Goal: Task Accomplishment & Management: Manage account settings

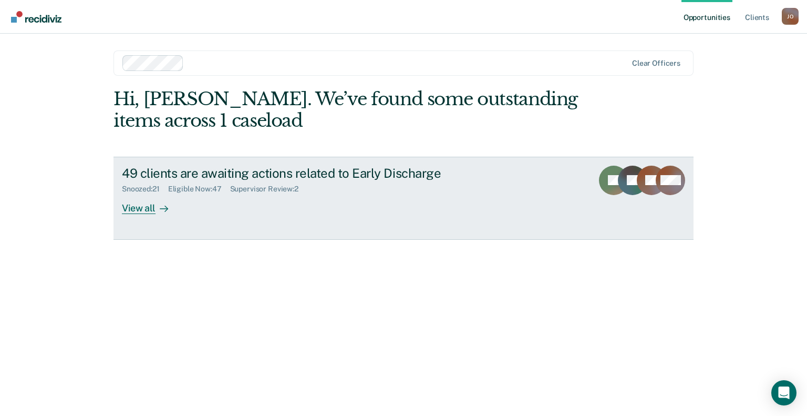
click at [156, 203] on div at bounding box center [162, 208] width 13 height 12
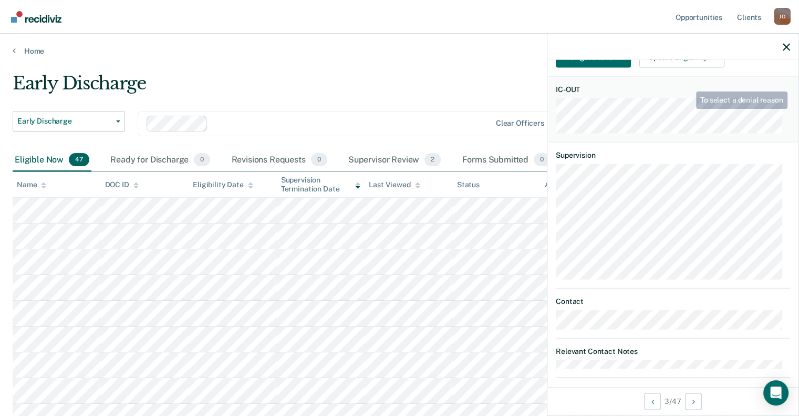
scroll to position [210, 0]
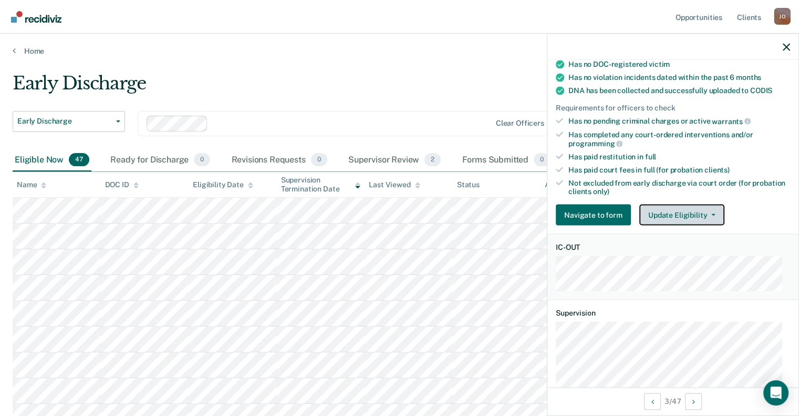
click at [683, 208] on button "Update Eligibility" at bounding box center [682, 214] width 85 height 21
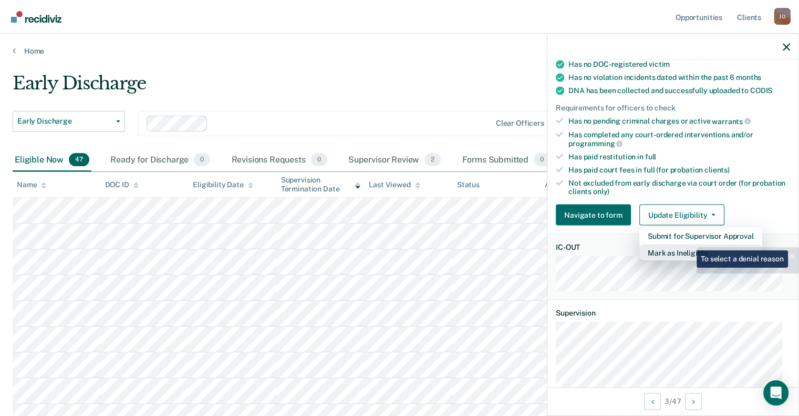
click at [689, 244] on button "Mark as Ineligible" at bounding box center [701, 252] width 123 height 17
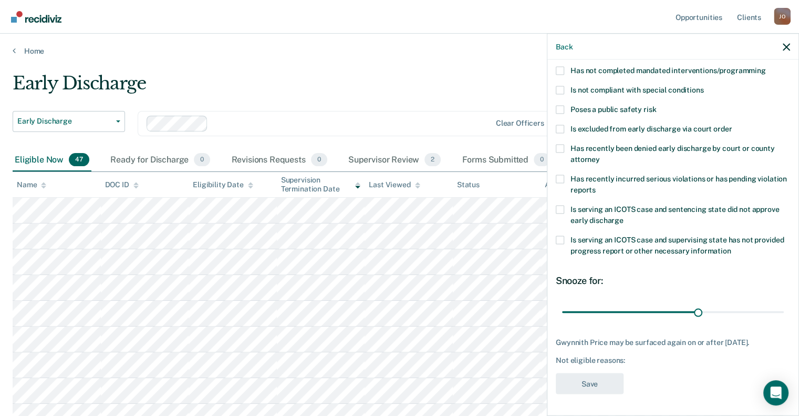
scroll to position [120, 0]
click at [565, 205] on label "Is serving an ICOTS case and sentencing state did not approve early discharge" at bounding box center [673, 216] width 234 height 22
click at [624, 216] on input "Is serving an ICOTS case and sentencing state did not approve early discharge" at bounding box center [624, 216] width 0 height 0
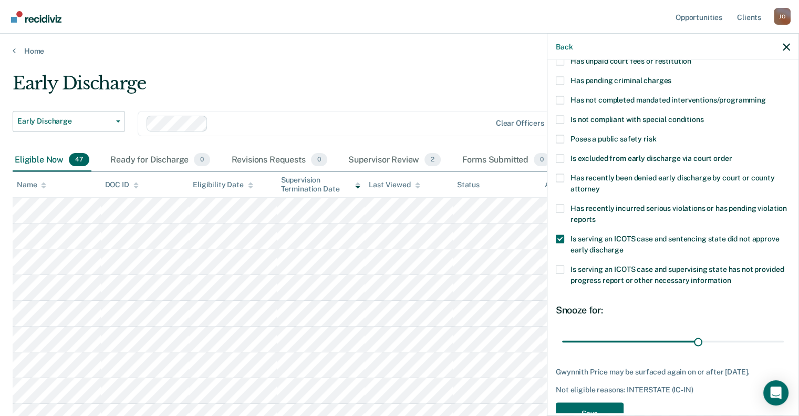
scroll to position [67, 0]
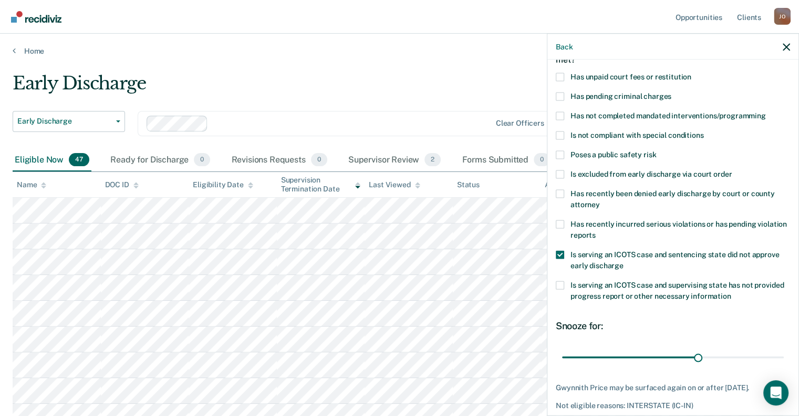
click at [565, 287] on label "Is serving an ICOTS case and supervising state has not provided progress report…" at bounding box center [673, 292] width 234 height 22
click at [732, 292] on input "Is serving an ICOTS case and supervising state has not provided progress report…" at bounding box center [732, 292] width 0 height 0
click at [561, 253] on span at bounding box center [560, 254] width 8 height 8
click at [624, 261] on input "Is serving an ICOTS case and sentencing state did not approve early discharge" at bounding box center [624, 261] width 0 height 0
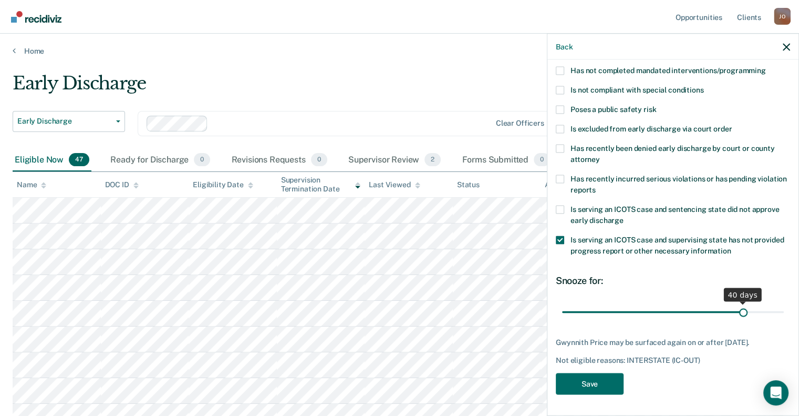
drag, startPoint x: 695, startPoint y: 304, endPoint x: 737, endPoint y: 307, distance: 42.2
type input "40"
click at [737, 307] on input "range" at bounding box center [673, 312] width 222 height 18
click at [584, 395] on div "GP Which of the following requirements has Gwynnith Price not met? Has unpaid c…" at bounding box center [673, 180] width 234 height 440
click at [583, 387] on button "Save" at bounding box center [590, 384] width 68 height 22
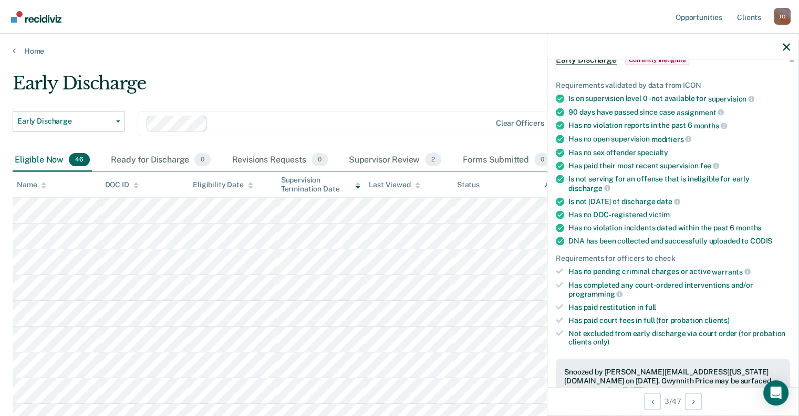
scroll to position [0, 0]
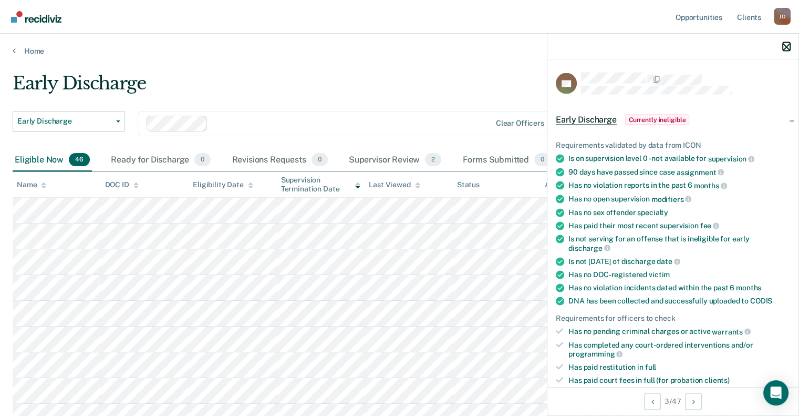
drag, startPoint x: 786, startPoint y: 45, endPoint x: 706, endPoint y: 56, distance: 80.6
click at [786, 45] on icon "button" at bounding box center [786, 46] width 7 height 7
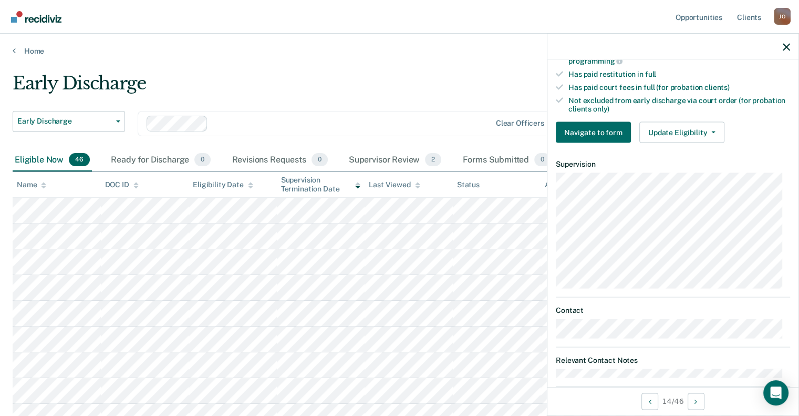
scroll to position [308, 0]
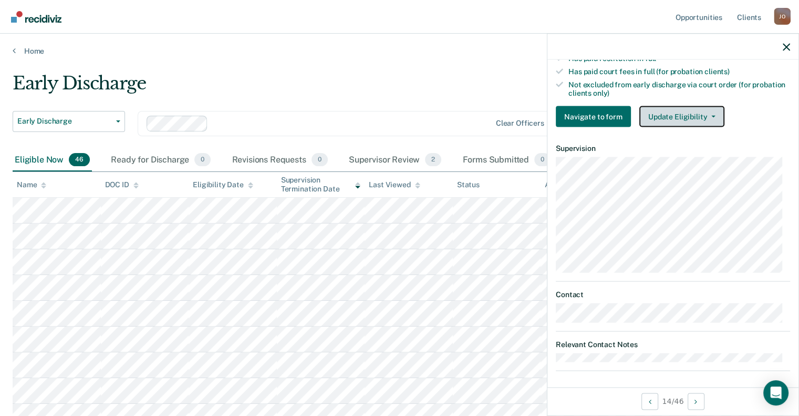
click at [697, 106] on button "Update Eligibility" at bounding box center [682, 116] width 85 height 21
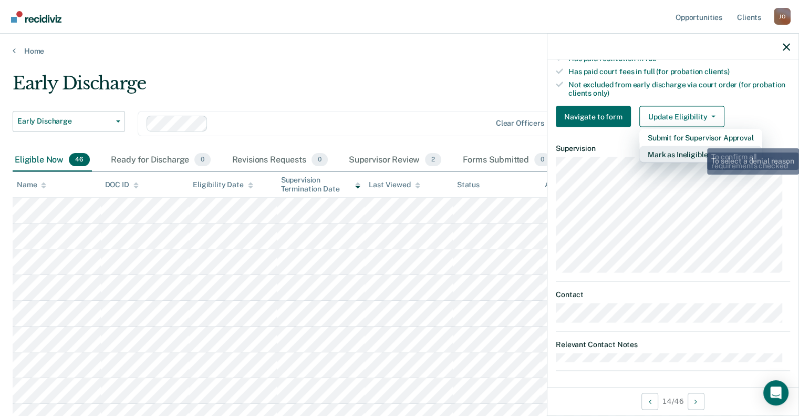
click at [698, 146] on button "Mark as Ineligible" at bounding box center [701, 154] width 123 height 17
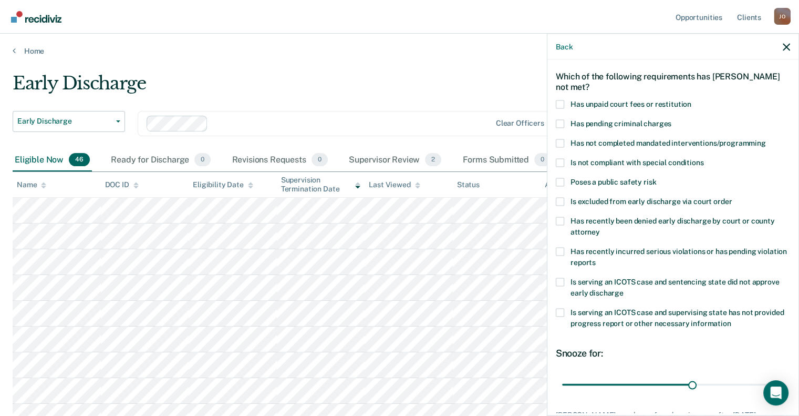
scroll to position [58, 0]
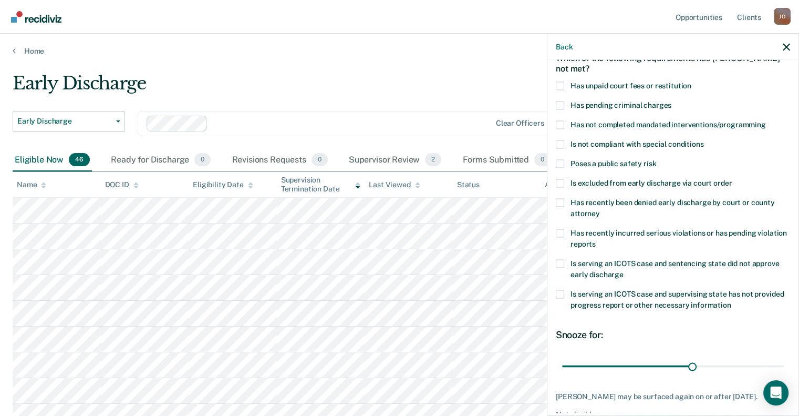
click at [642, 163] on span "Poses a public safety risk" at bounding box center [614, 163] width 86 height 8
click at [656, 159] on input "Poses a public safety risk" at bounding box center [656, 159] width 0 height 0
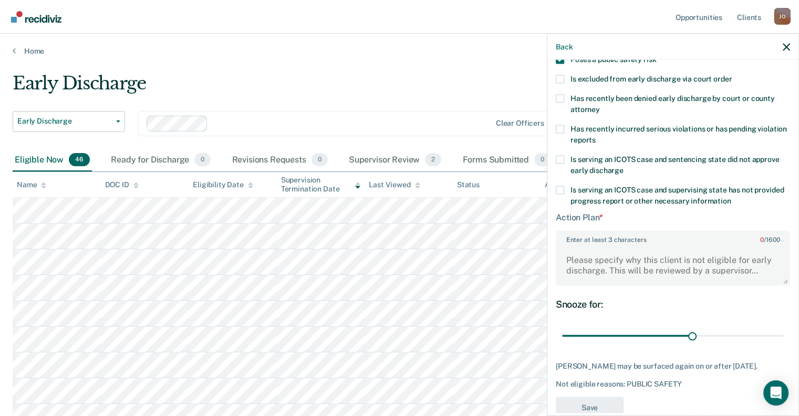
scroll to position [163, 0]
click at [627, 256] on textarea "Enter at least 3 characters 0 / 1600" at bounding box center [673, 263] width 232 height 39
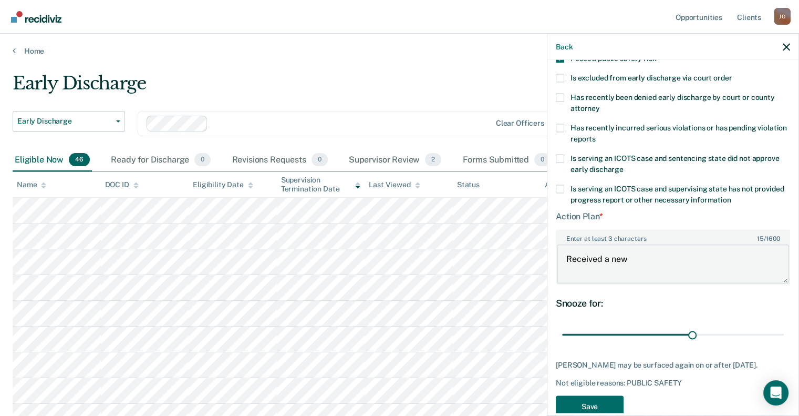
click at [643, 258] on textarea "Received a new" at bounding box center [673, 263] width 232 height 39
type textarea "Received a new charge for driving while barred. Will discharge on time."
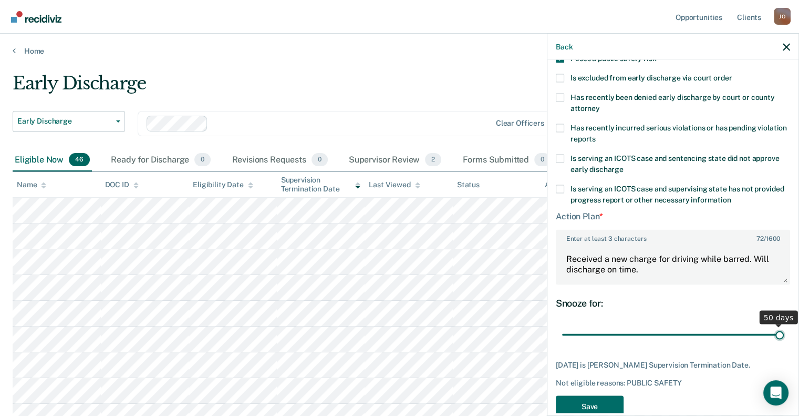
drag, startPoint x: 687, startPoint y: 332, endPoint x: 770, endPoint y: 340, distance: 82.9
type input "50"
click at [770, 340] on input "range" at bounding box center [673, 334] width 222 height 18
click at [579, 402] on button "Save" at bounding box center [590, 406] width 68 height 22
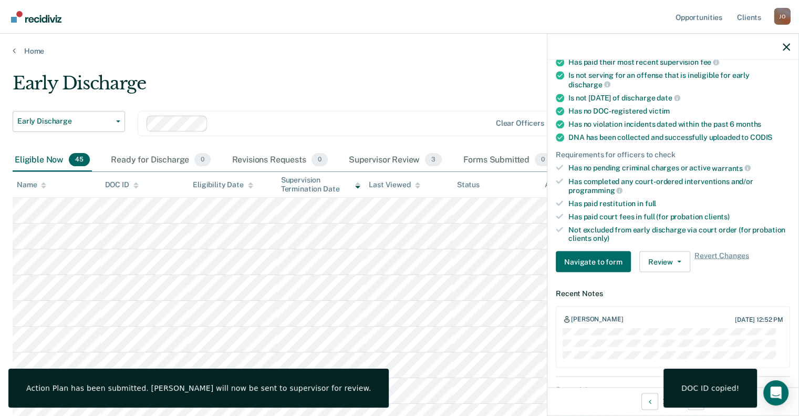
click at [781, 46] on div at bounding box center [673, 47] width 251 height 26
click at [784, 48] on icon "button" at bounding box center [786, 46] width 7 height 7
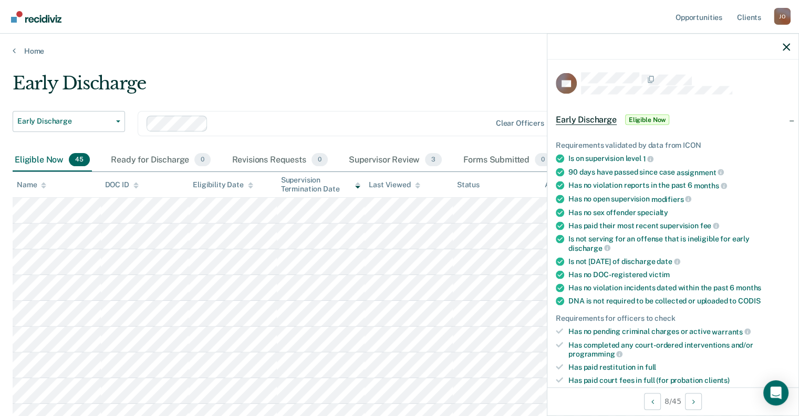
scroll to position [263, 0]
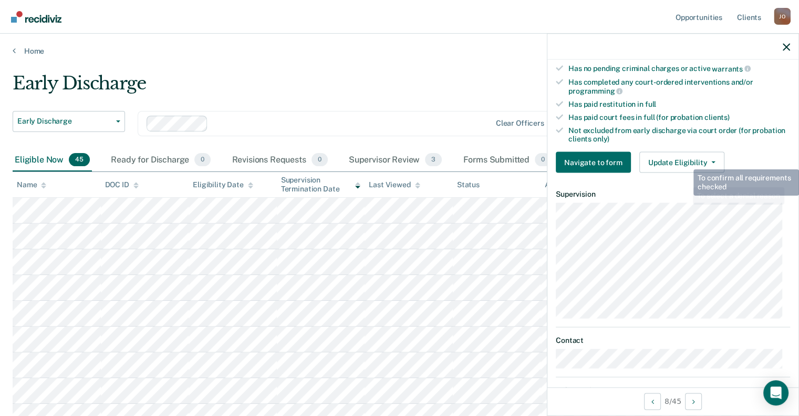
click at [693, 147] on div "Requirements validated by data from ICON Is on supervision level 1 90 days have…" at bounding box center [673, 21] width 251 height 320
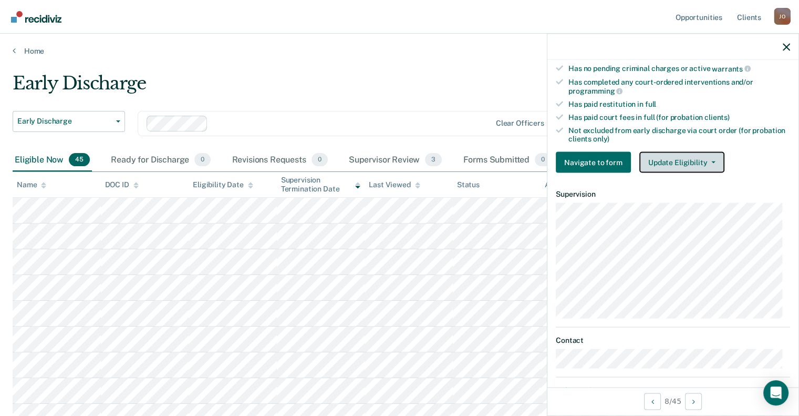
click at [694, 156] on button "Update Eligibility" at bounding box center [682, 162] width 85 height 21
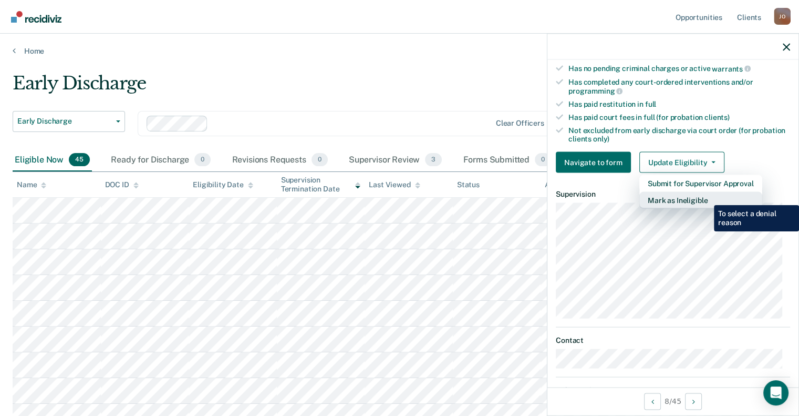
click at [706, 197] on button "Mark as Ineligible" at bounding box center [701, 200] width 123 height 17
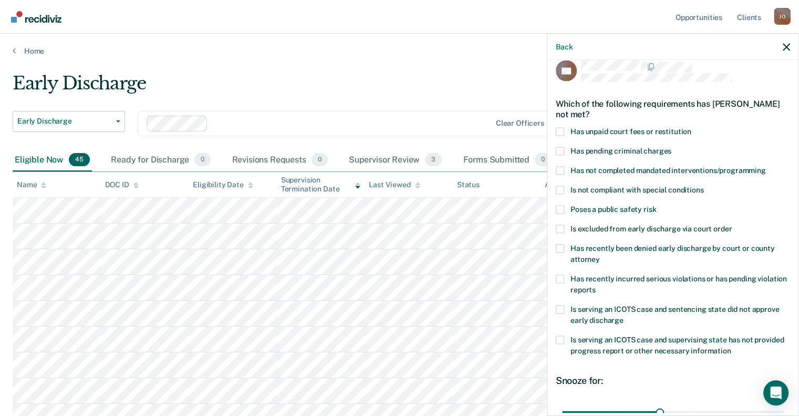
scroll to position [6, 0]
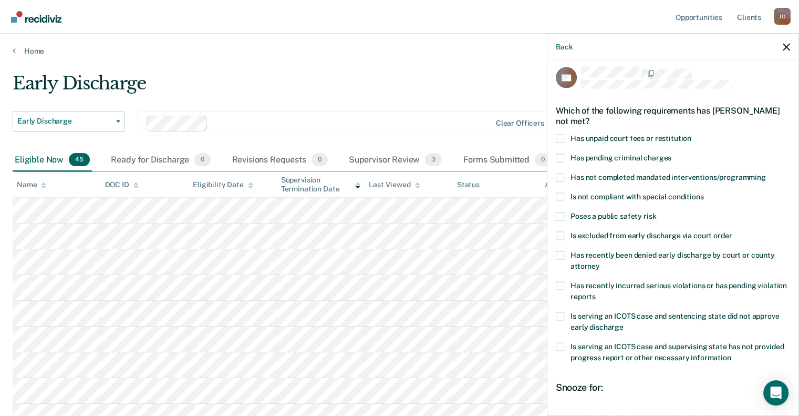
click at [557, 135] on span at bounding box center [560, 138] width 8 height 8
click at [692, 134] on input "Has unpaid court fees or restitution" at bounding box center [692, 134] width 0 height 0
drag, startPoint x: 631, startPoint y: 248, endPoint x: 620, endPoint y: 109, distance: 139.1
click at [617, 108] on div "Which of the following requirements has [PERSON_NAME] not met?" at bounding box center [673, 115] width 234 height 37
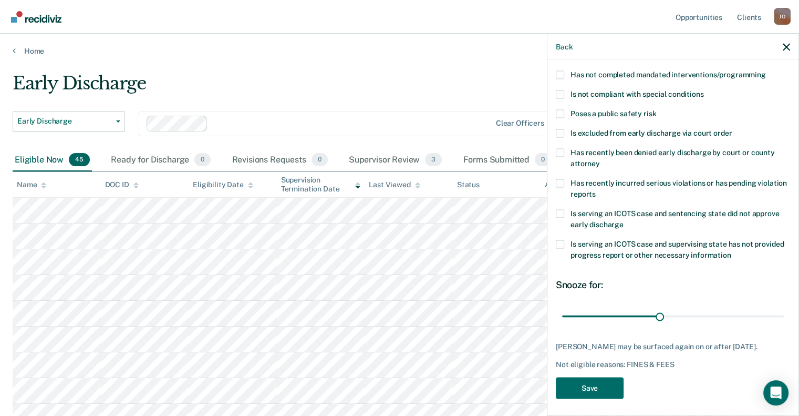
scroll to position [111, 0]
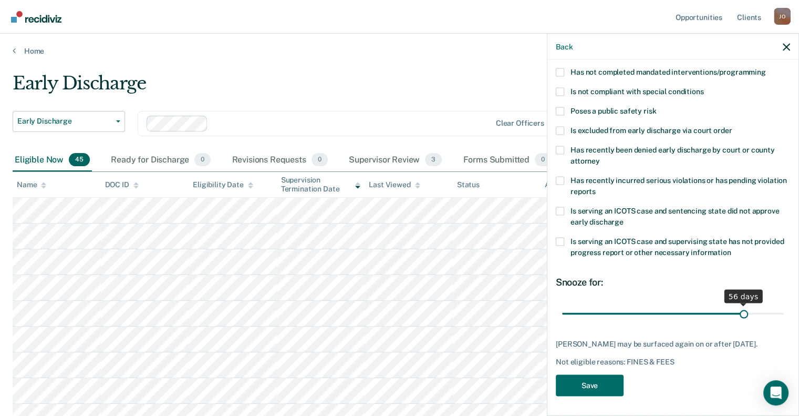
drag, startPoint x: 658, startPoint y: 311, endPoint x: 737, endPoint y: 317, distance: 78.6
click at [737, 317] on input "range" at bounding box center [673, 313] width 222 height 18
click at [718, 305] on input "range" at bounding box center [673, 313] width 222 height 18
drag, startPoint x: 720, startPoint y: 313, endPoint x: 713, endPoint y: 313, distance: 7.4
type input "48"
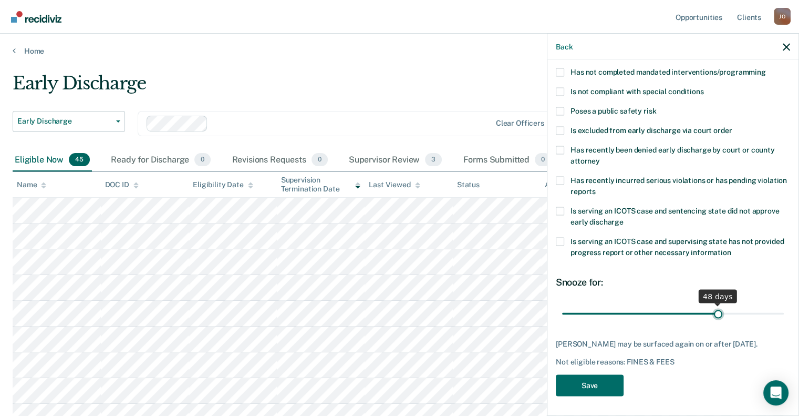
click at [713, 313] on input "range" at bounding box center [673, 313] width 222 height 18
click at [609, 382] on button "Save" at bounding box center [590, 385] width 68 height 22
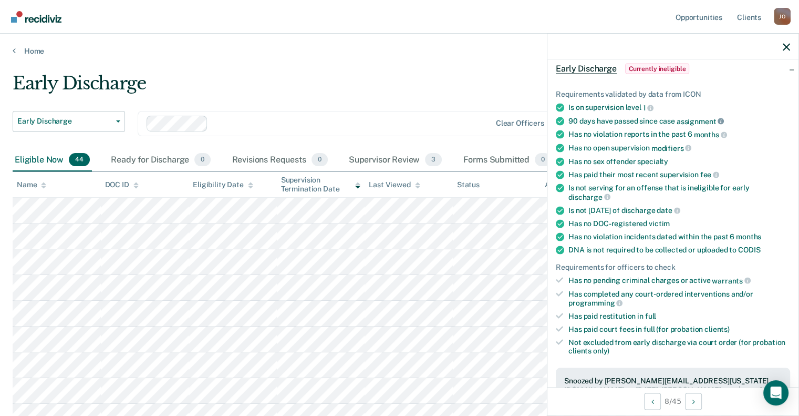
scroll to position [0, 0]
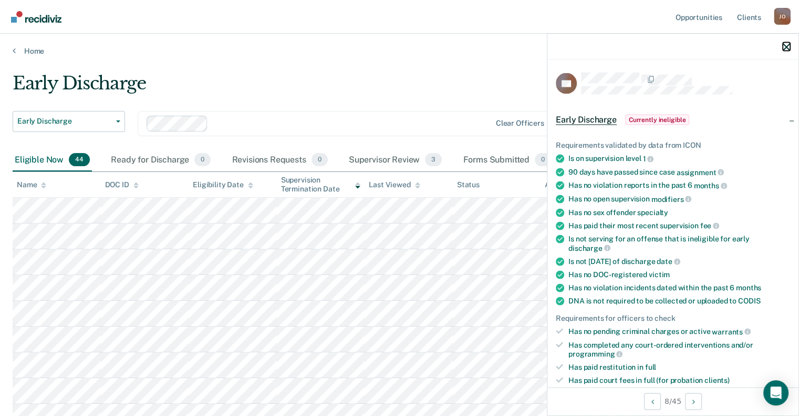
drag, startPoint x: 786, startPoint y: 47, endPoint x: 779, endPoint y: 47, distance: 7.4
click at [786, 47] on icon "button" at bounding box center [786, 46] width 7 height 7
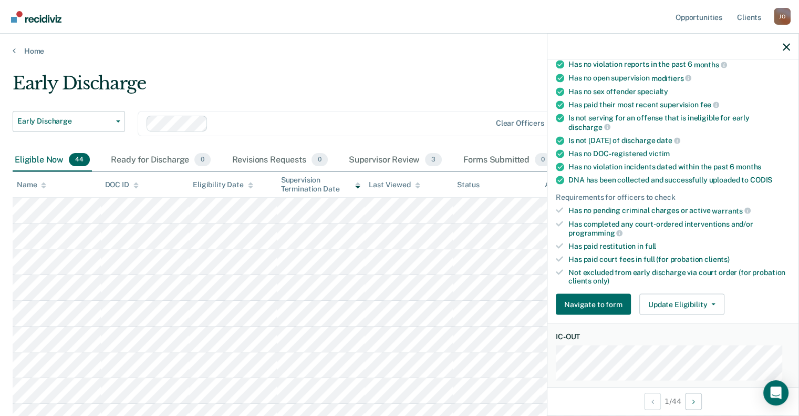
scroll to position [263, 0]
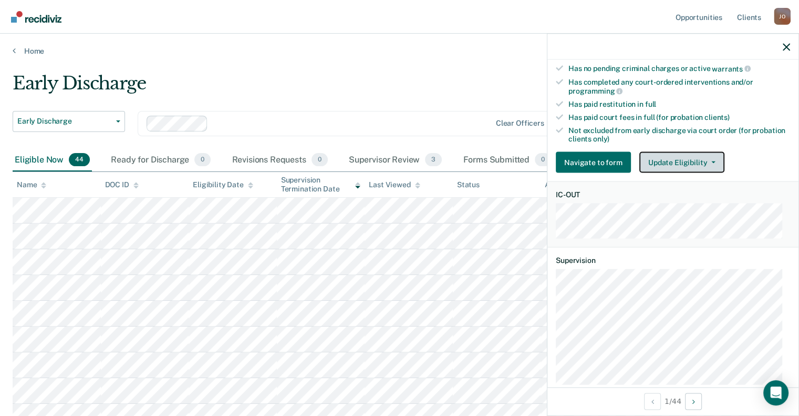
click at [697, 161] on button "Update Eligibility" at bounding box center [682, 162] width 85 height 21
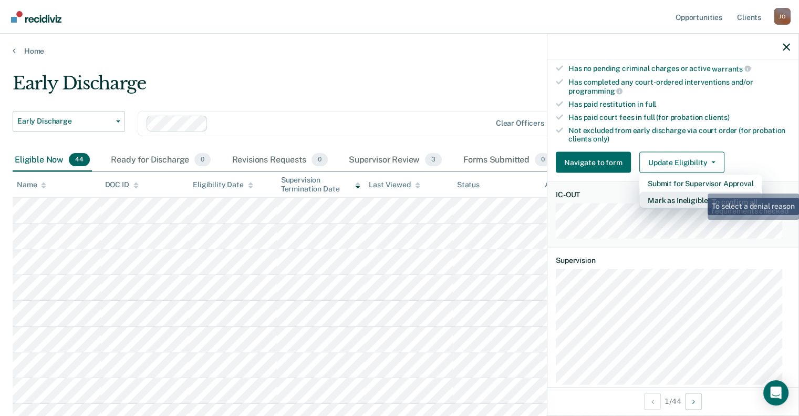
click at [700, 192] on button "Mark as Ineligible" at bounding box center [701, 200] width 123 height 17
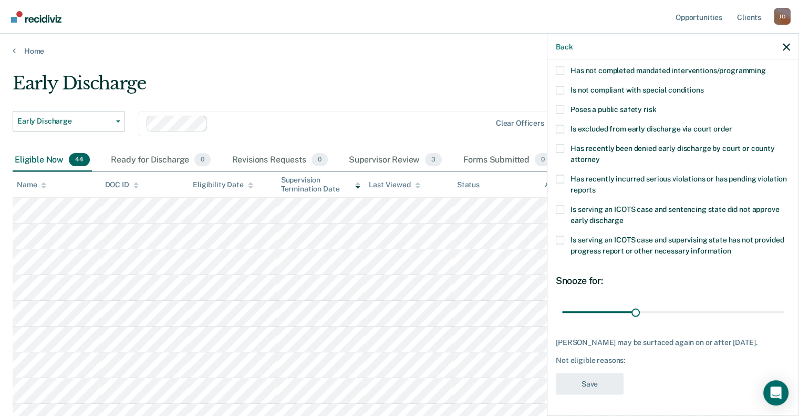
scroll to position [111, 0]
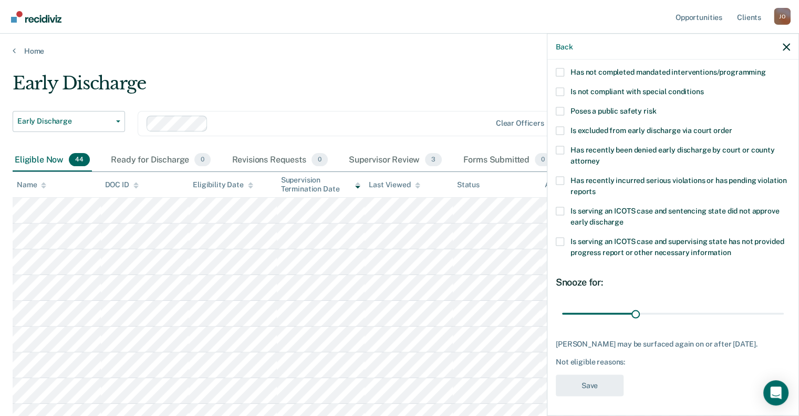
click at [564, 241] on label "Is serving an ICOTS case and supervising state has not provided progress report…" at bounding box center [673, 248] width 234 height 22
click at [732, 248] on input "Is serving an ICOTS case and supervising state has not provided progress report…" at bounding box center [732, 248] width 0 height 0
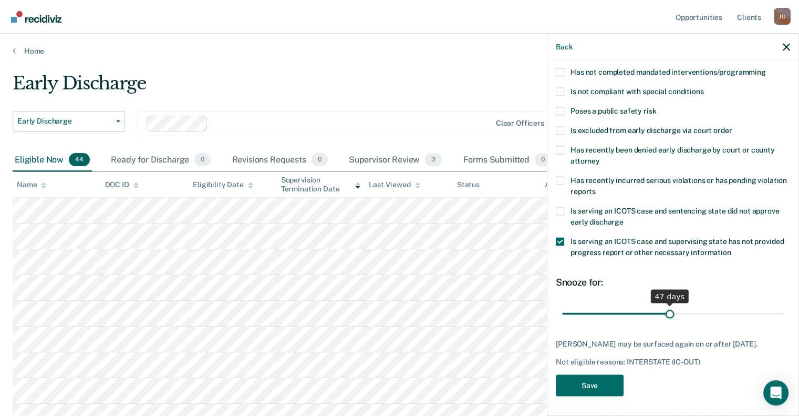
drag, startPoint x: 626, startPoint y: 310, endPoint x: 665, endPoint y: 315, distance: 39.2
type input "47"
click at [665, 315] on input "range" at bounding box center [673, 313] width 222 height 18
drag, startPoint x: 602, startPoint y: 381, endPoint x: 597, endPoint y: 347, distance: 34.6
click at [603, 381] on button "Save" at bounding box center [590, 385] width 68 height 22
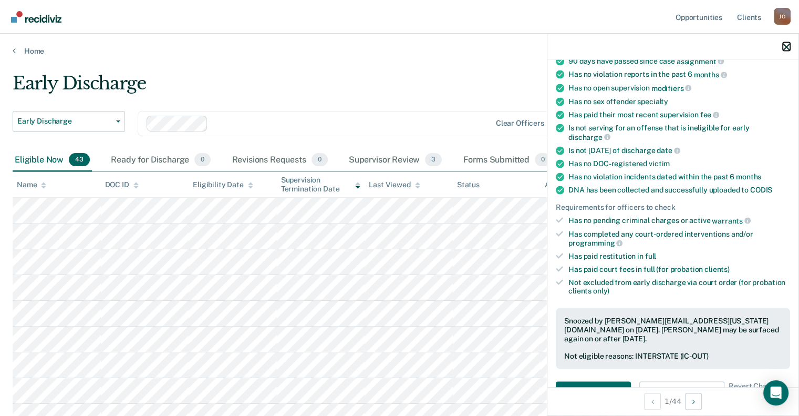
drag, startPoint x: 786, startPoint y: 44, endPoint x: 694, endPoint y: 79, distance: 98.7
click at [787, 44] on icon "button" at bounding box center [786, 46] width 7 height 7
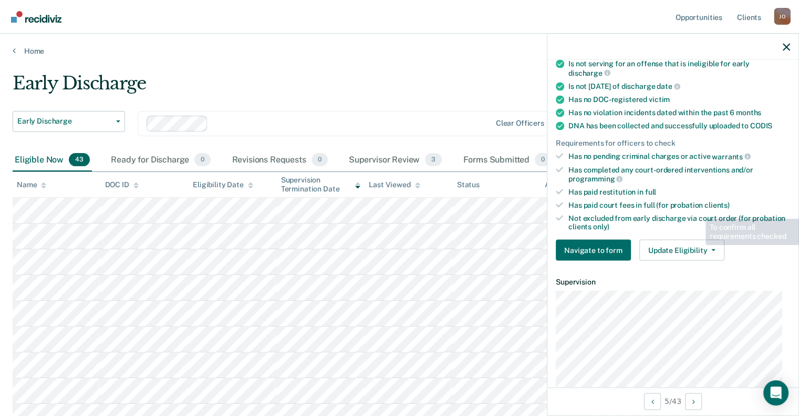
scroll to position [259, 0]
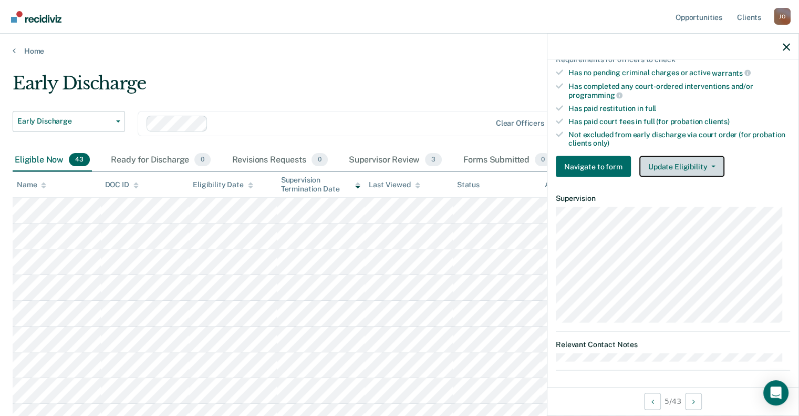
click at [689, 163] on button "Update Eligibility" at bounding box center [682, 166] width 85 height 21
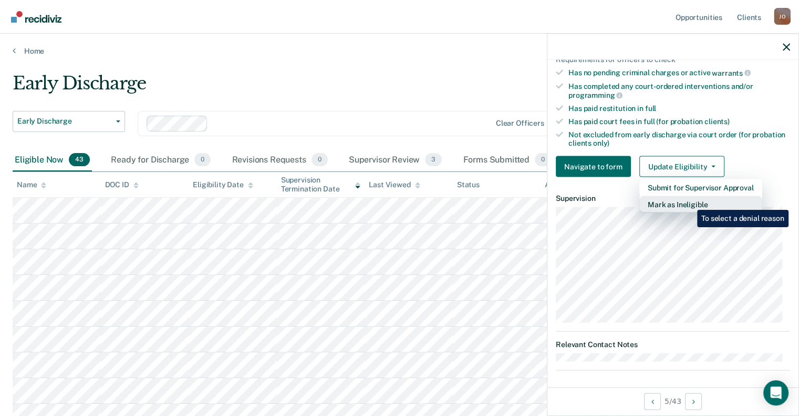
click at [689, 202] on button "Mark as Ineligible" at bounding box center [701, 204] width 123 height 17
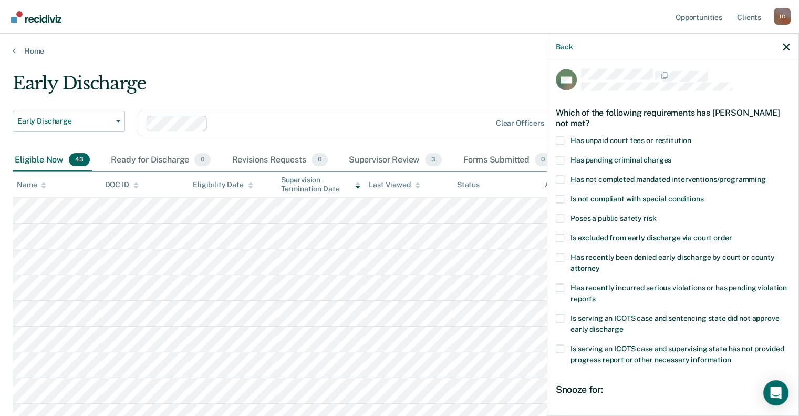
scroll to position [0, 0]
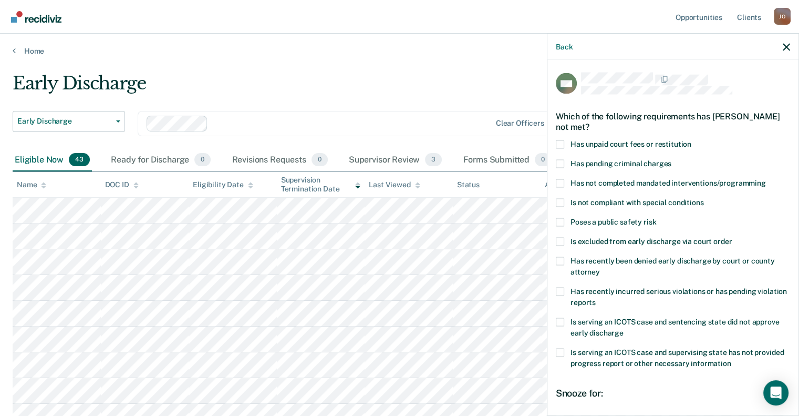
click at [560, 142] on span at bounding box center [560, 144] width 8 height 8
click at [692, 140] on input "Has unpaid court fees or restitution" at bounding box center [692, 140] width 0 height 0
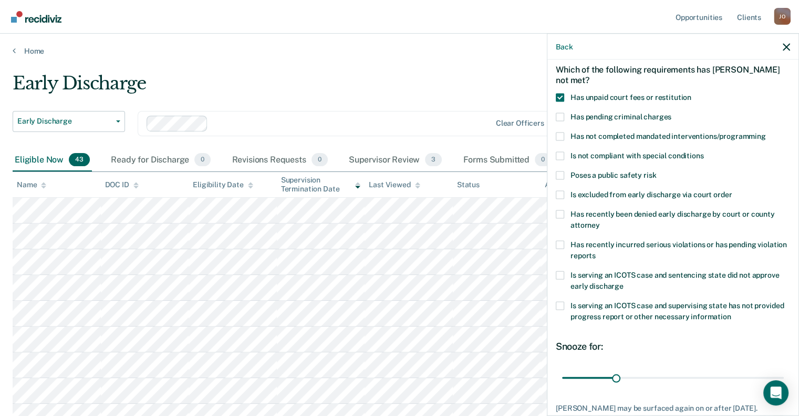
scroll to position [120, 0]
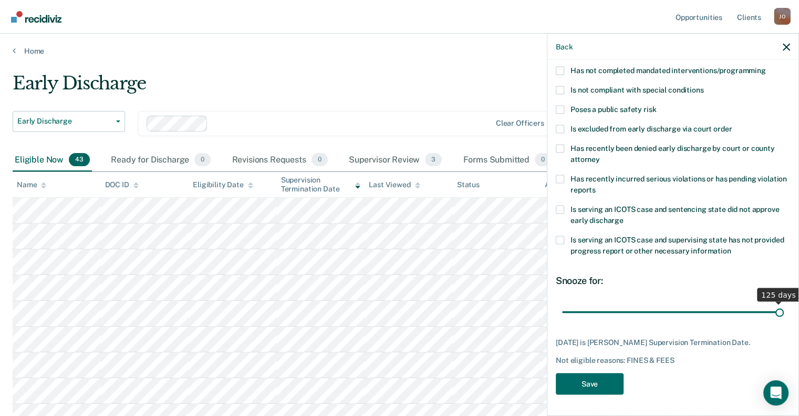
drag, startPoint x: 613, startPoint y: 302, endPoint x: 807, endPoint y: 303, distance: 193.9
type input "125"
click at [784, 303] on input "range" at bounding box center [673, 312] width 222 height 18
click at [586, 383] on button "Save" at bounding box center [590, 384] width 68 height 22
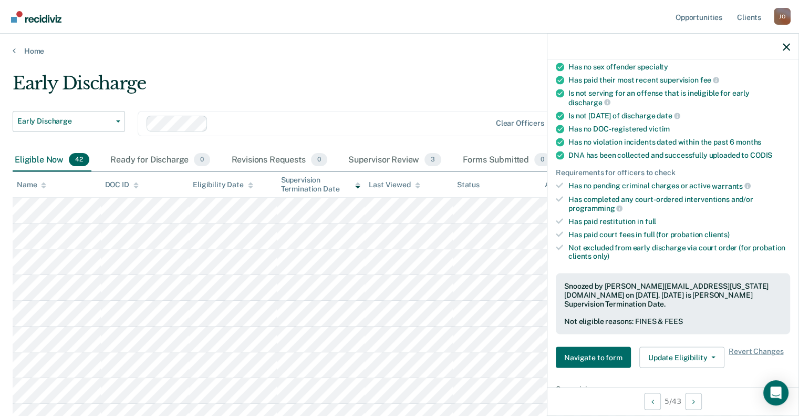
scroll to position [315, 0]
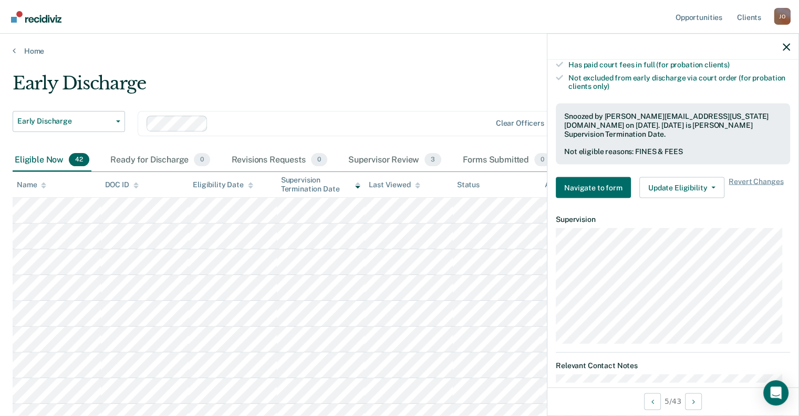
click at [791, 50] on div at bounding box center [673, 47] width 251 height 26
click at [789, 49] on icon "button" at bounding box center [786, 46] width 7 height 7
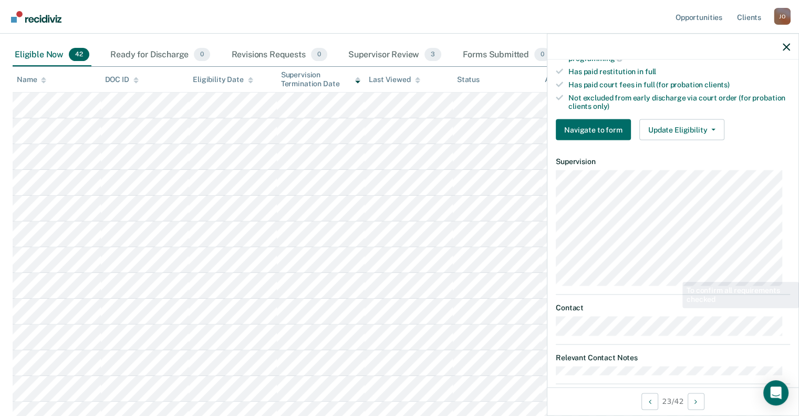
scroll to position [308, 0]
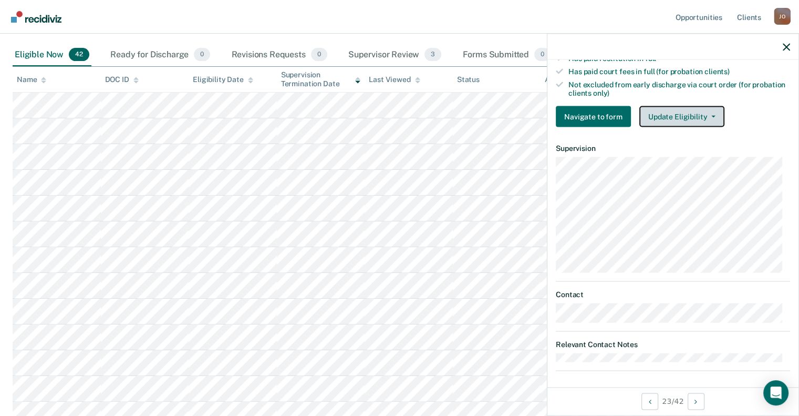
click at [684, 110] on button "Update Eligibility" at bounding box center [682, 116] width 85 height 21
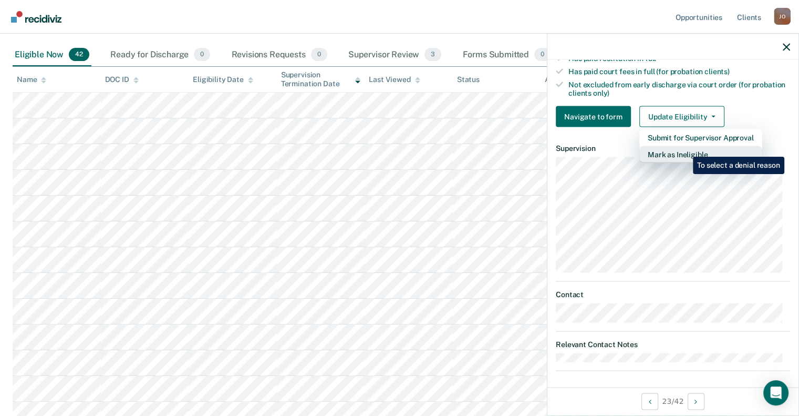
click at [685, 149] on button "Mark as Ineligible" at bounding box center [701, 154] width 123 height 17
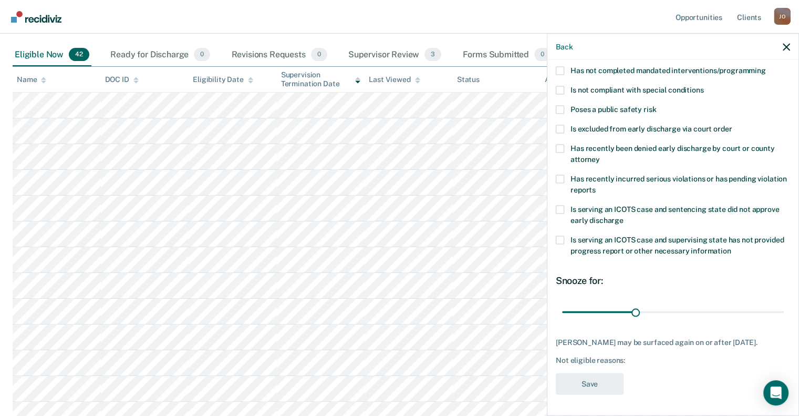
scroll to position [15, 0]
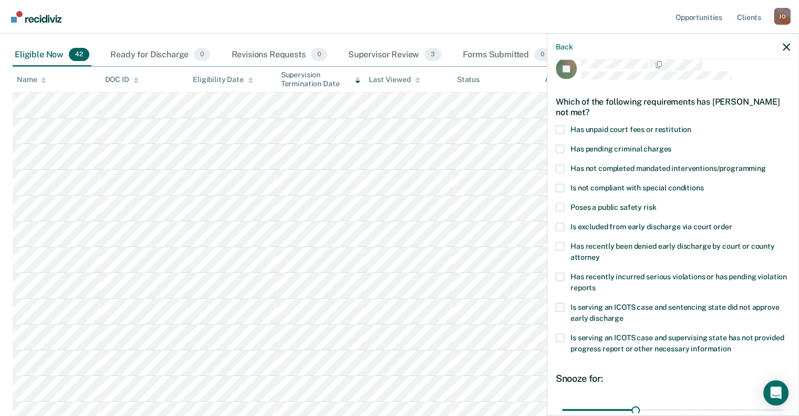
click at [559, 127] on label "Has unpaid court fees or restitution" at bounding box center [673, 130] width 234 height 11
click at [692, 125] on input "Has unpaid court fees or restitution" at bounding box center [692, 125] width 0 height 0
click at [561, 167] on span at bounding box center [560, 168] width 8 height 8
click at [766, 164] on input "Has not completed mandated interventions/programming" at bounding box center [766, 164] width 0 height 0
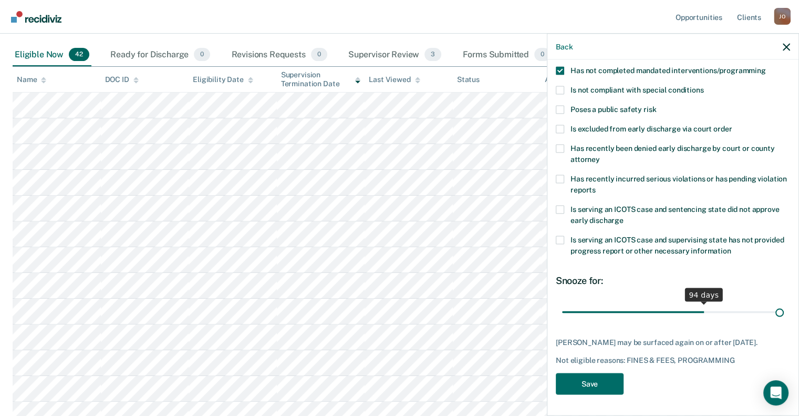
scroll to position [120, 0]
drag, startPoint x: 699, startPoint y: 292, endPoint x: 807, endPoint y: 287, distance: 107.9
type input "145"
click at [784, 303] on input "range" at bounding box center [673, 312] width 222 height 18
click at [579, 383] on button "Save" at bounding box center [590, 384] width 68 height 22
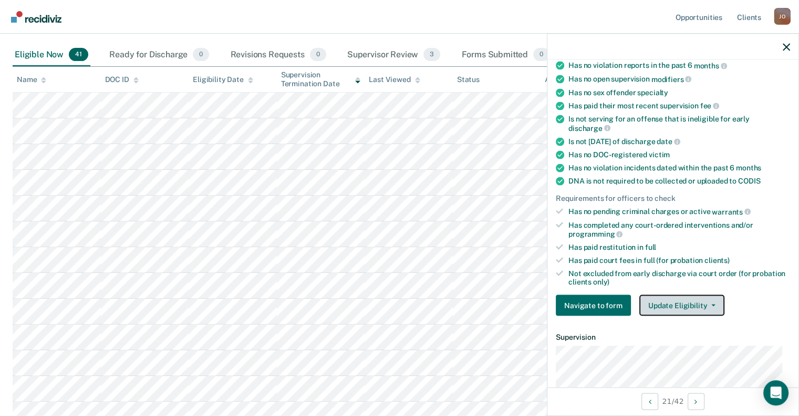
click at [666, 297] on button "Update Eligibility" at bounding box center [682, 305] width 85 height 21
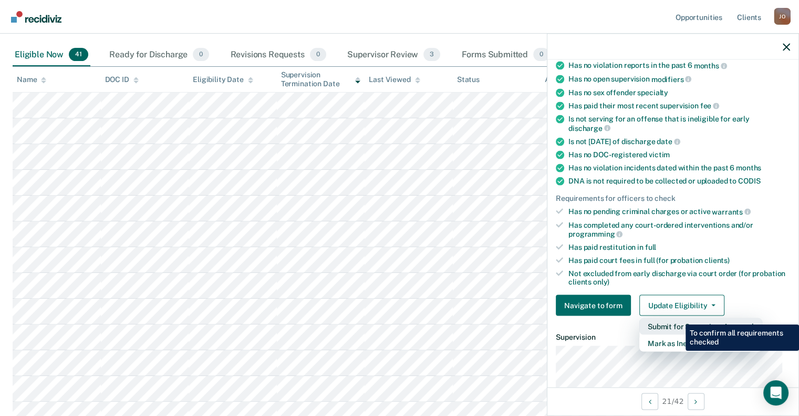
click at [678, 318] on button "Submit for Supervisor Approval" at bounding box center [701, 326] width 123 height 17
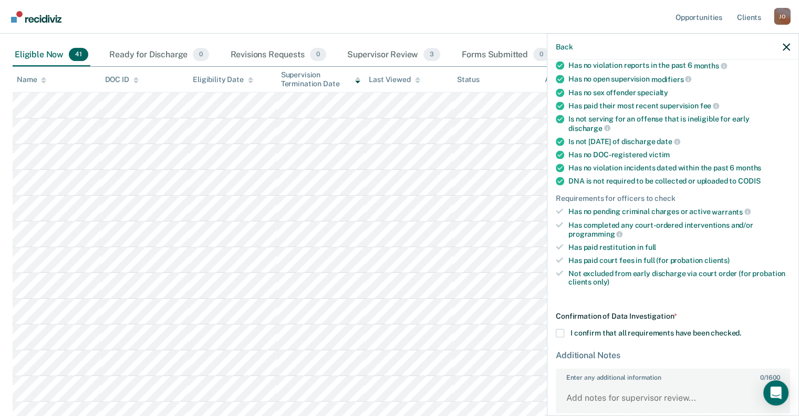
click at [565, 328] on label "I confirm that all requirements have been checked." at bounding box center [673, 332] width 234 height 8
click at [742, 328] on input "I confirm that all requirements have been checked." at bounding box center [742, 328] width 0 height 0
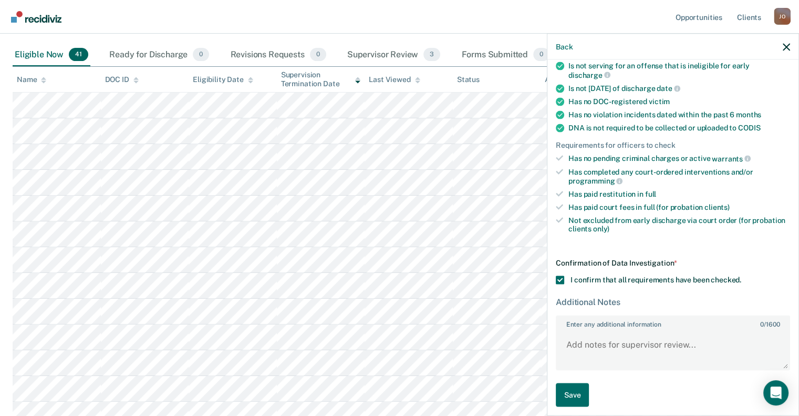
scroll to position [173, 0]
click at [612, 343] on textarea "Enter any additional information 0 / 1600" at bounding box center [673, 349] width 232 height 39
type textarea "Discharge filed on [DATE]"
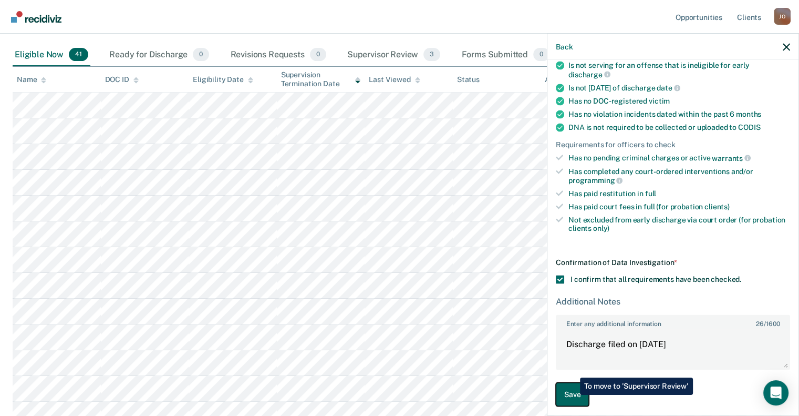
click at [574, 395] on button "Save" at bounding box center [572, 394] width 33 height 24
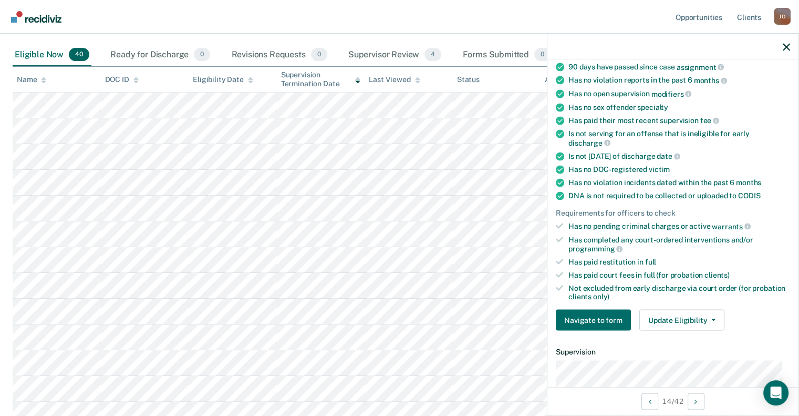
scroll to position [158, 0]
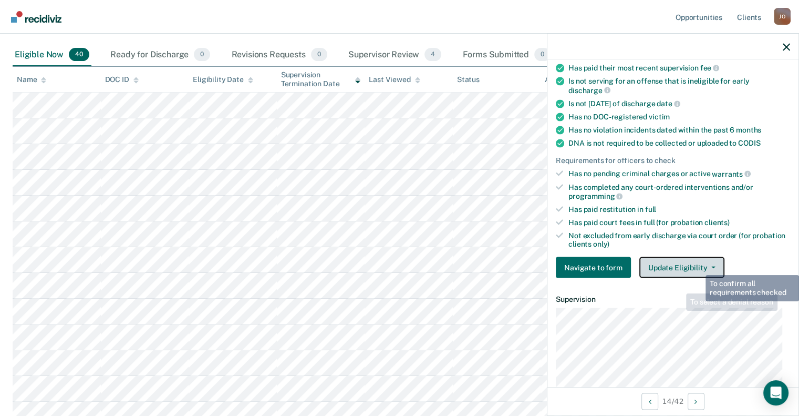
click at [699, 259] on button "Update Eligibility" at bounding box center [682, 267] width 85 height 21
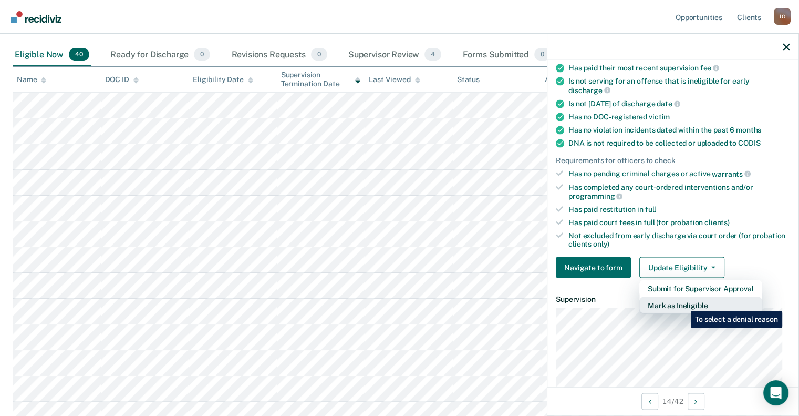
click at [683, 303] on button "Mark as Ineligible" at bounding box center [701, 305] width 123 height 17
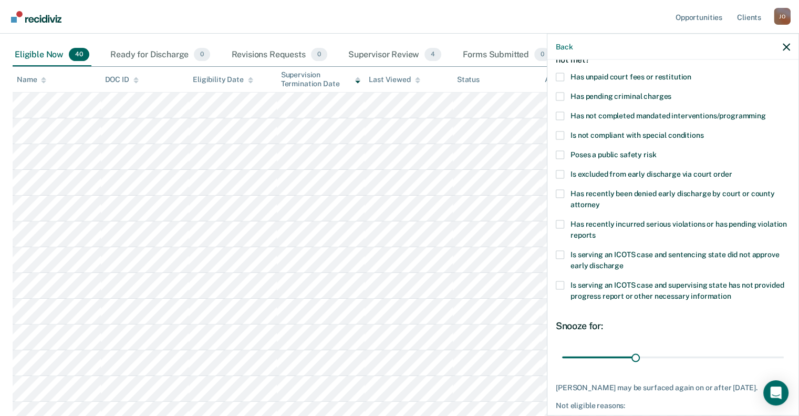
scroll to position [67, 0]
click at [566, 73] on label "Has unpaid court fees or restitution" at bounding box center [673, 78] width 234 height 11
click at [692, 73] on input "Has unpaid court fees or restitution" at bounding box center [692, 73] width 0 height 0
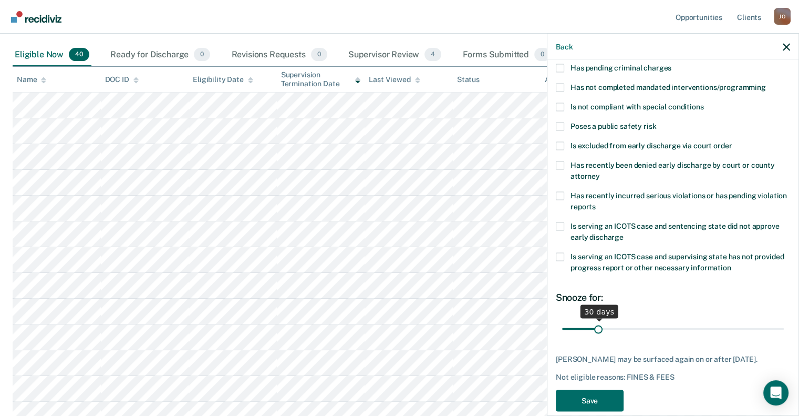
scroll to position [120, 0]
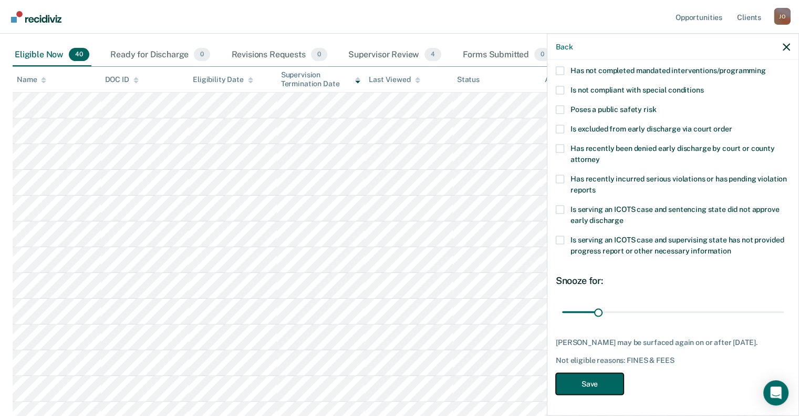
click at [583, 388] on button "Save" at bounding box center [590, 384] width 68 height 22
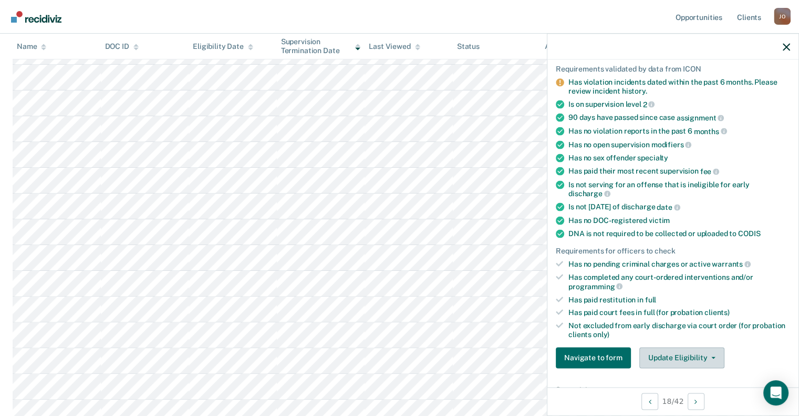
scroll to position [263, 0]
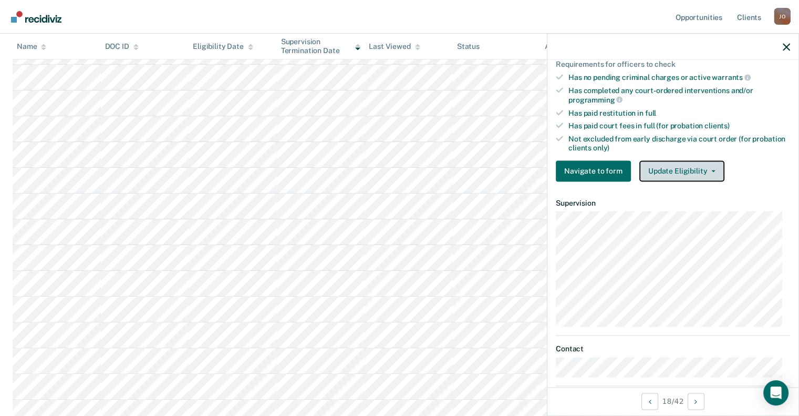
click at [688, 160] on button "Update Eligibility" at bounding box center [682, 170] width 85 height 21
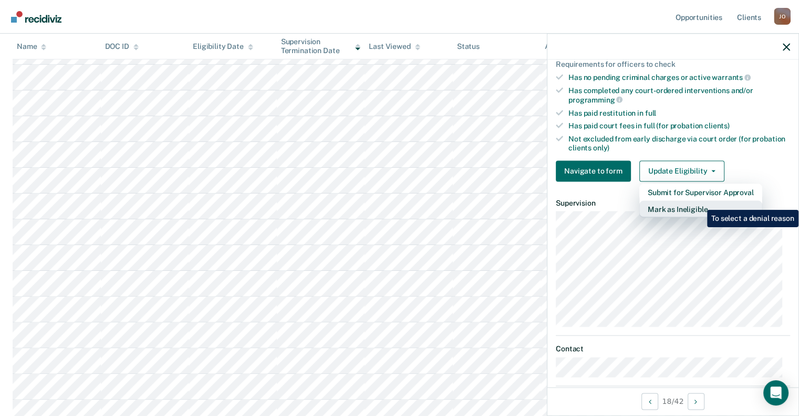
click at [699, 202] on button "Mark as Ineligible" at bounding box center [701, 208] width 123 height 17
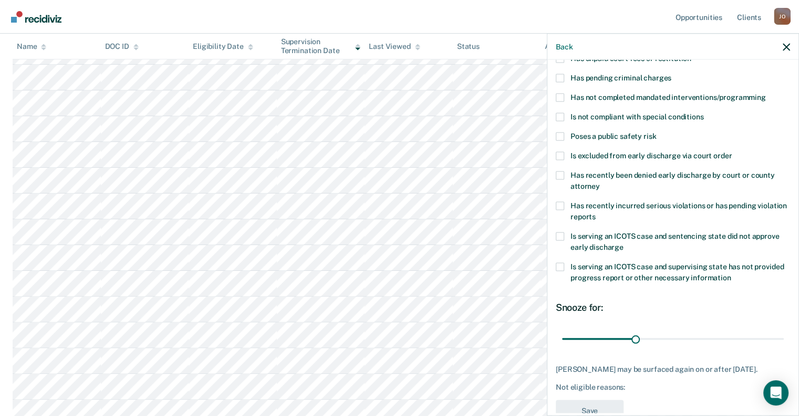
scroll to position [15, 0]
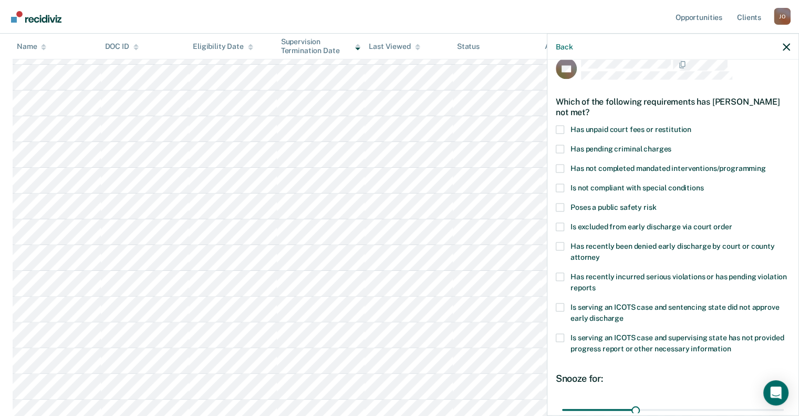
click at [558, 168] on span at bounding box center [560, 168] width 8 height 8
click at [766, 164] on input "Has not completed mandated interventions/programming" at bounding box center [766, 164] width 0 height 0
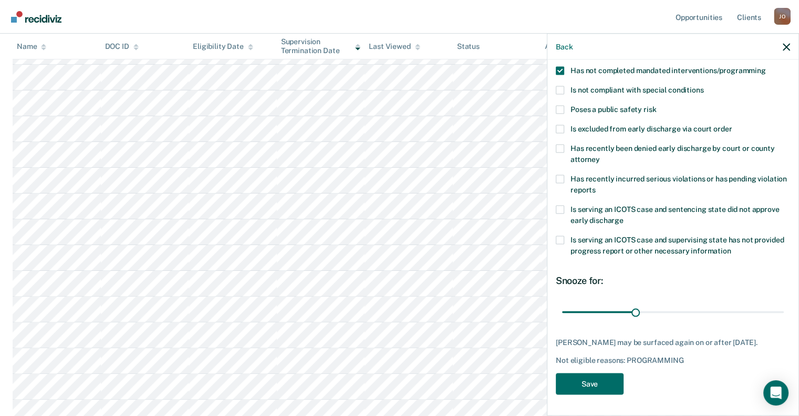
scroll to position [120, 0]
drag, startPoint x: 630, startPoint y: 302, endPoint x: 687, endPoint y: 306, distance: 57.5
type input "54"
click at [687, 306] on input "range" at bounding box center [673, 312] width 222 height 18
click at [605, 380] on button "Save" at bounding box center [590, 384] width 68 height 22
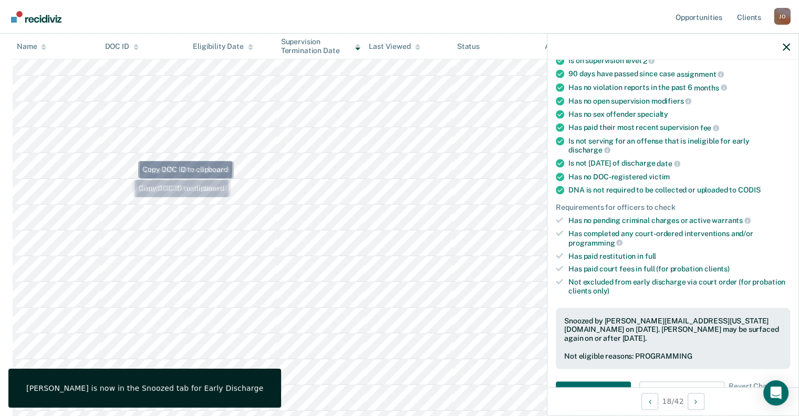
scroll to position [526, 0]
click at [798, 47] on div at bounding box center [673, 47] width 251 height 26
click at [786, 46] on icon "button" at bounding box center [786, 46] width 7 height 7
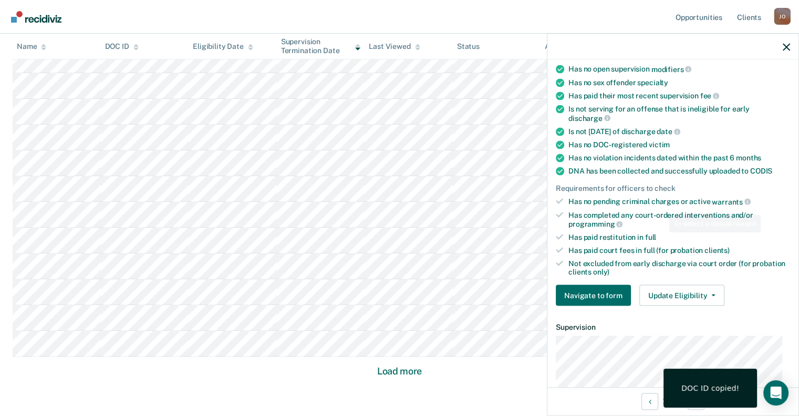
scroll to position [263, 0]
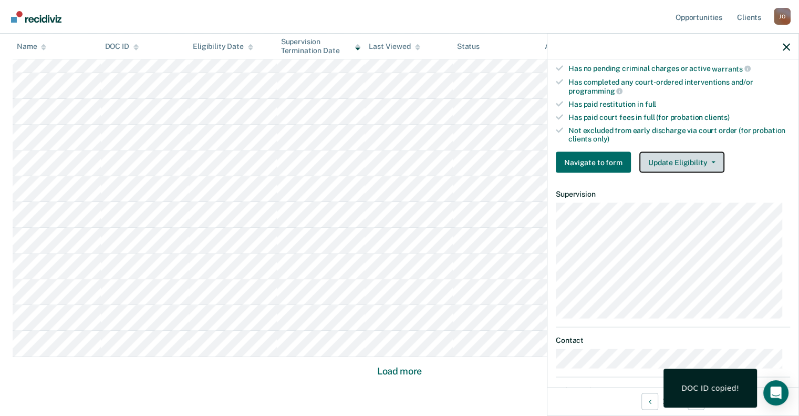
click at [677, 157] on button "Update Eligibility" at bounding box center [682, 162] width 85 height 21
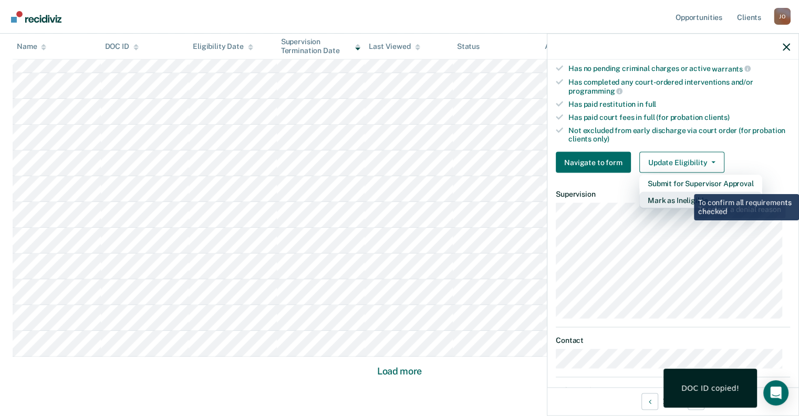
click at [686, 197] on button "Mark as Ineligible" at bounding box center [701, 200] width 123 height 17
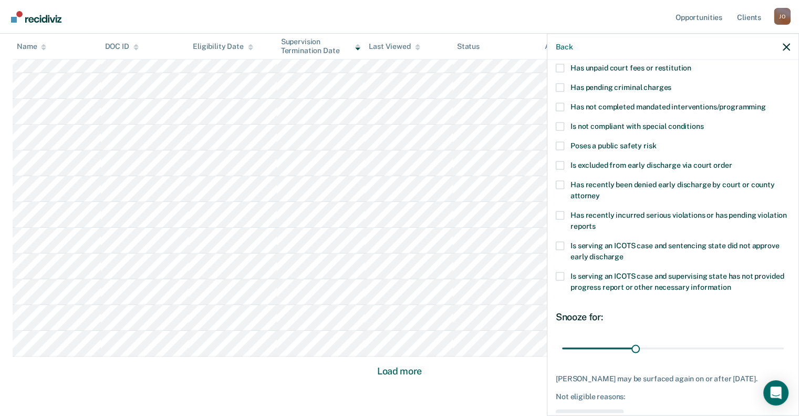
scroll to position [58, 0]
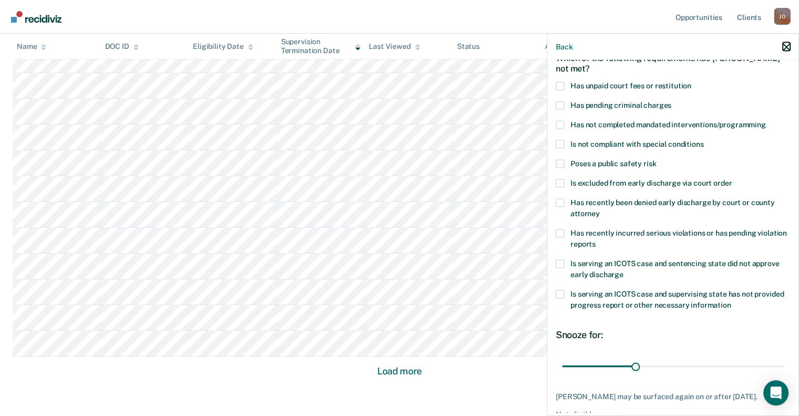
click at [787, 49] on icon "button" at bounding box center [786, 46] width 7 height 7
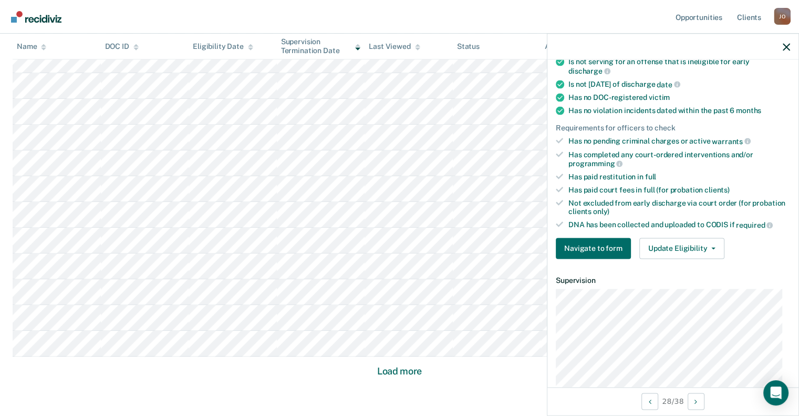
scroll to position [210, 0]
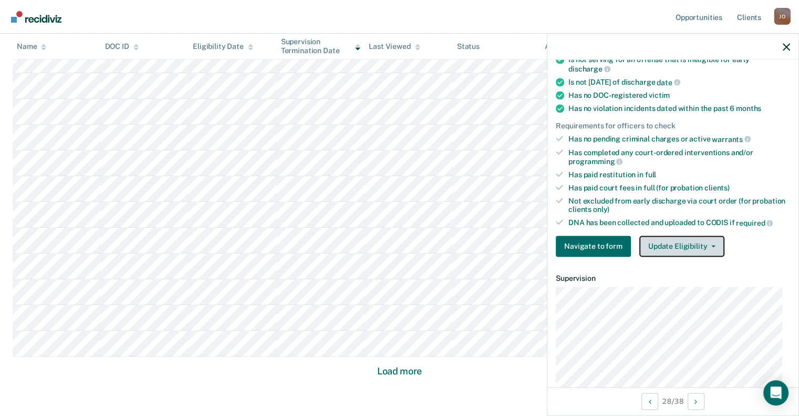
click at [693, 240] on button "Update Eligibility" at bounding box center [682, 245] width 85 height 21
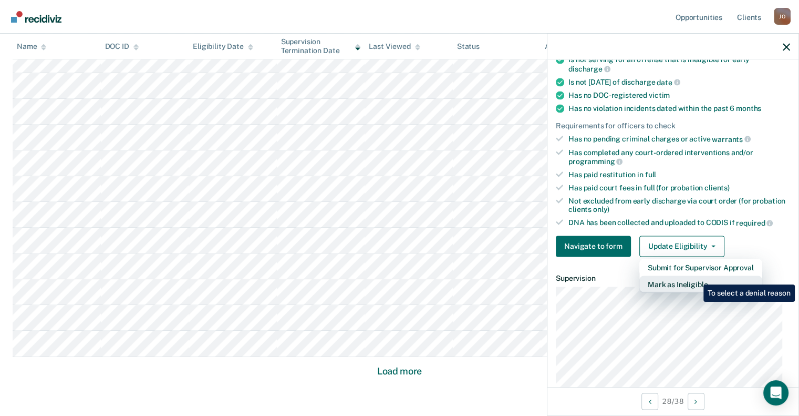
click at [696, 277] on button "Mark as Ineligible" at bounding box center [701, 283] width 123 height 17
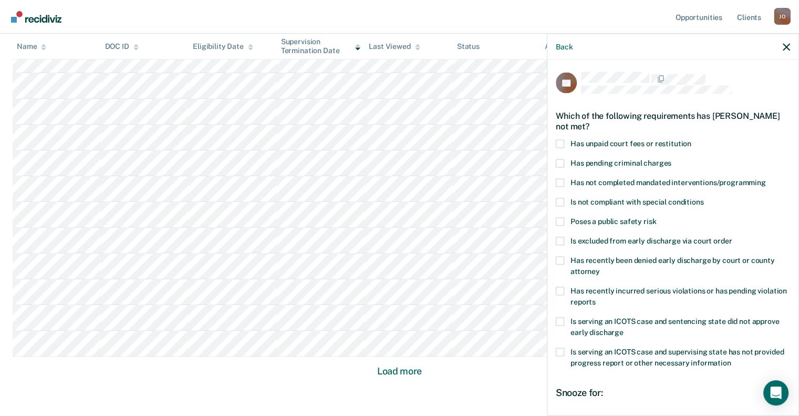
scroll to position [0, 0]
click at [555, 142] on div "LC Which of the following requirements has [PERSON_NAME] not met? Has unpaid co…" at bounding box center [673, 236] width 251 height 353
drag, startPoint x: 563, startPoint y: 143, endPoint x: 637, endPoint y: 197, distance: 91.1
click at [563, 144] on span at bounding box center [560, 144] width 8 height 8
click at [692, 140] on input "Has unpaid court fees or restitution" at bounding box center [692, 140] width 0 height 0
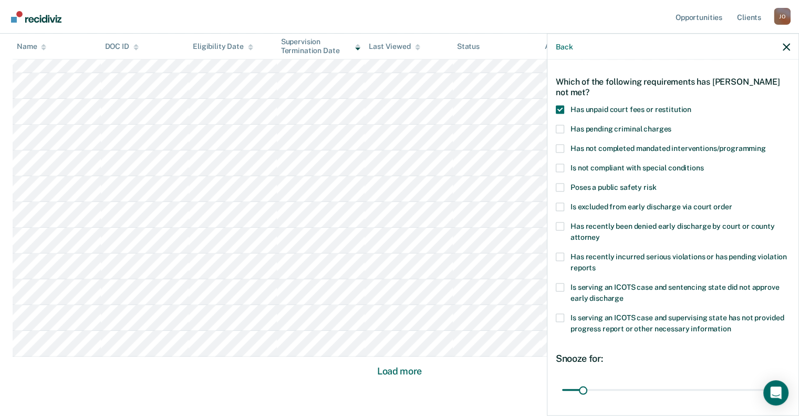
scroll to position [105, 0]
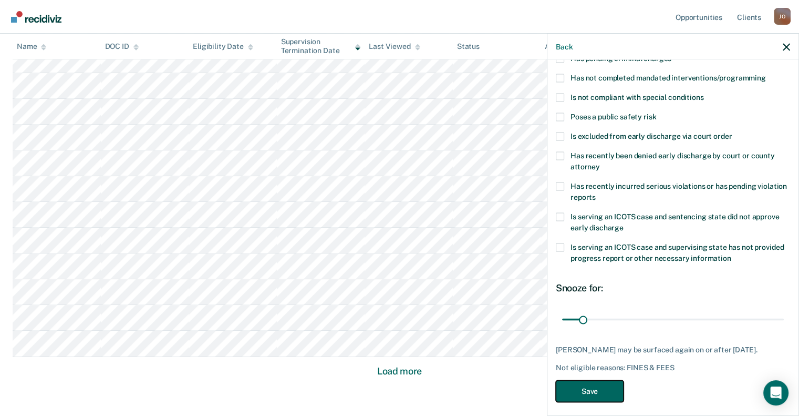
click at [601, 395] on button "Save" at bounding box center [590, 391] width 68 height 22
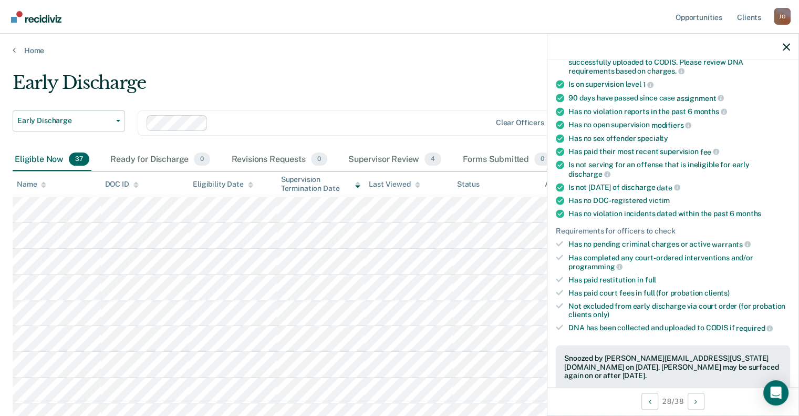
scroll to position [0, 0]
click at [780, 46] on div at bounding box center [673, 47] width 251 height 26
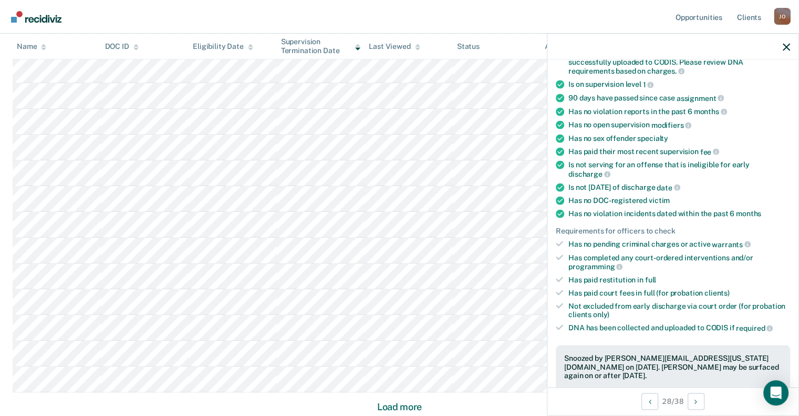
scroll to position [666, 0]
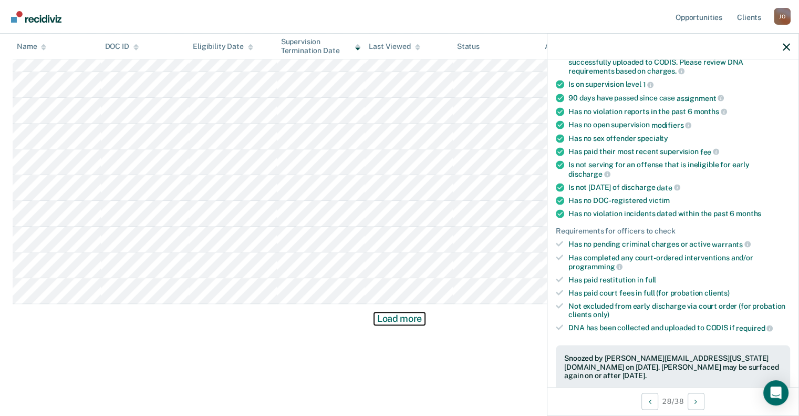
click at [419, 319] on button "Load more" at bounding box center [399, 318] width 51 height 13
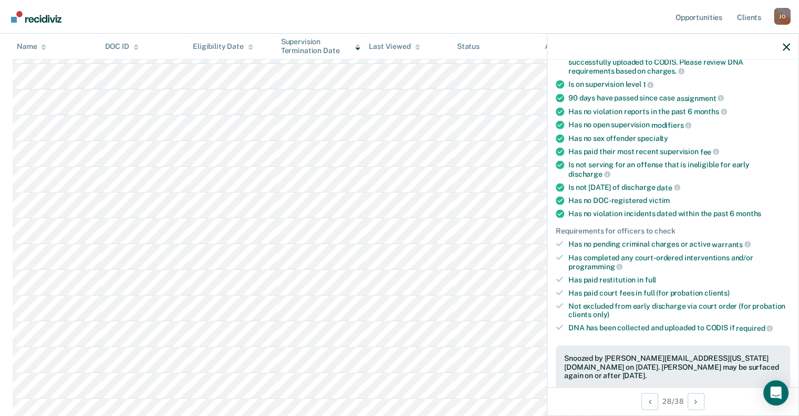
scroll to position [368, 0]
click at [789, 48] on icon "button" at bounding box center [786, 46] width 7 height 7
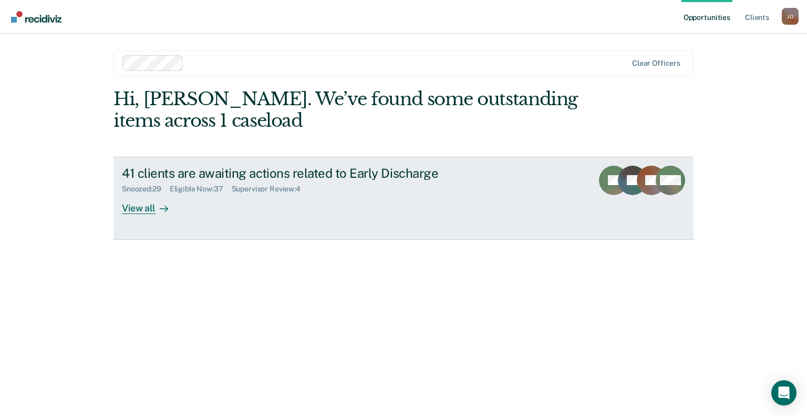
click at [164, 198] on div "View all" at bounding box center [151, 203] width 59 height 20
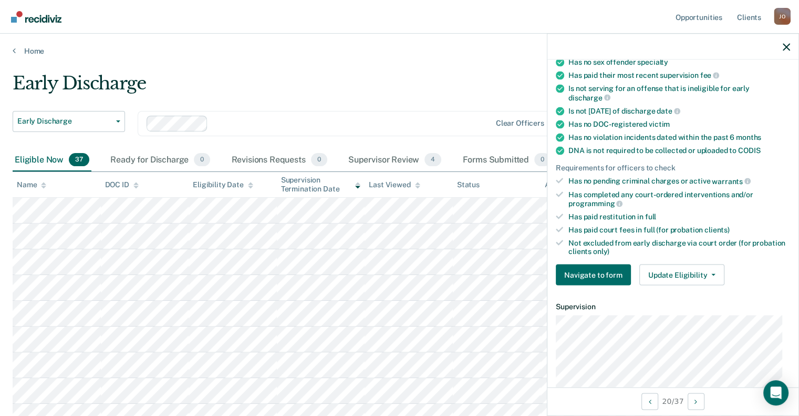
scroll to position [308, 0]
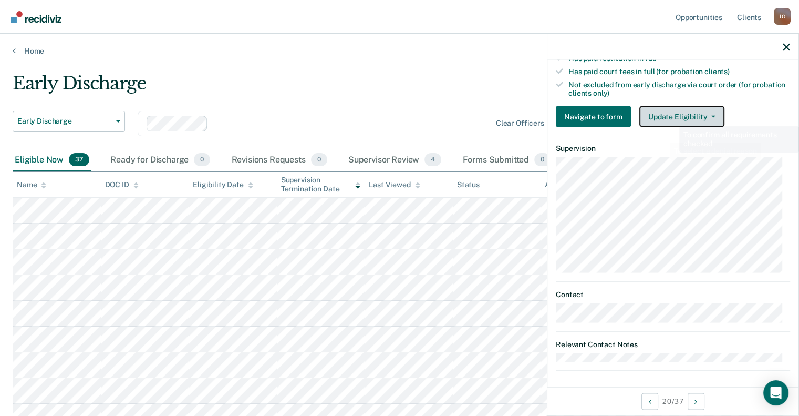
click at [677, 111] on button "Update Eligibility" at bounding box center [682, 116] width 85 height 21
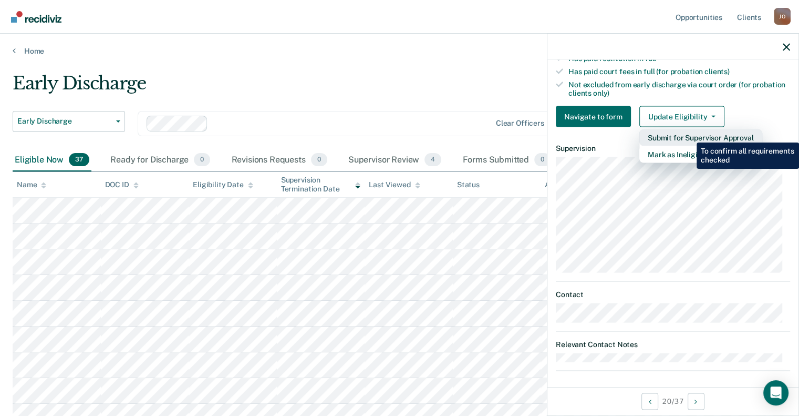
click at [689, 135] on button "Submit for Supervisor Approval" at bounding box center [701, 137] width 123 height 17
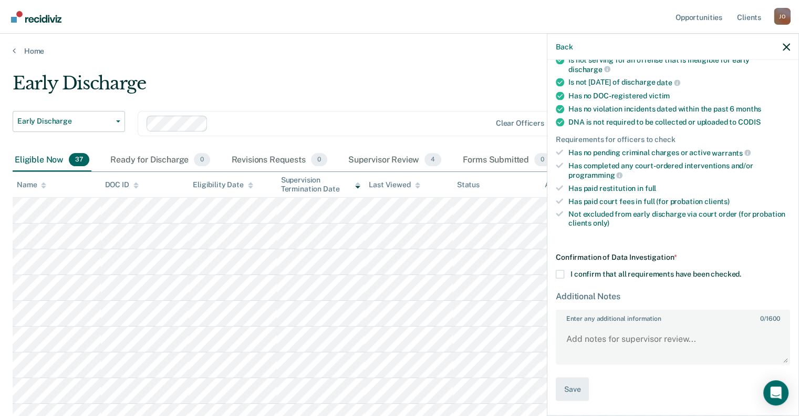
scroll to position [173, 0]
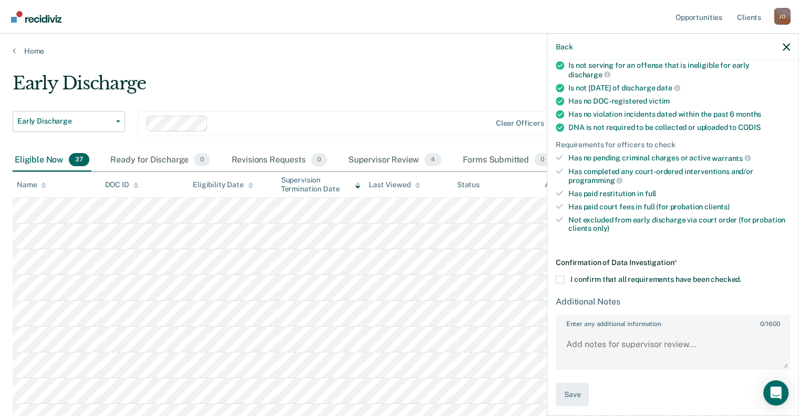
click at [567, 279] on div "Confirmation of Data Investigation * I confirm that all requirements have been …" at bounding box center [673, 332] width 234 height 148
click at [559, 275] on span at bounding box center [560, 279] width 8 height 8
click at [742, 275] on input "I confirm that all requirements have been checked." at bounding box center [742, 275] width 0 height 0
click at [603, 351] on textarea "Enter any additional information 0 / 1600" at bounding box center [673, 349] width 232 height 39
click at [498, 349] on body "Looks like you’re using Internet Explorer 11. For faster loading and a better e…" at bounding box center [399, 208] width 799 height 416
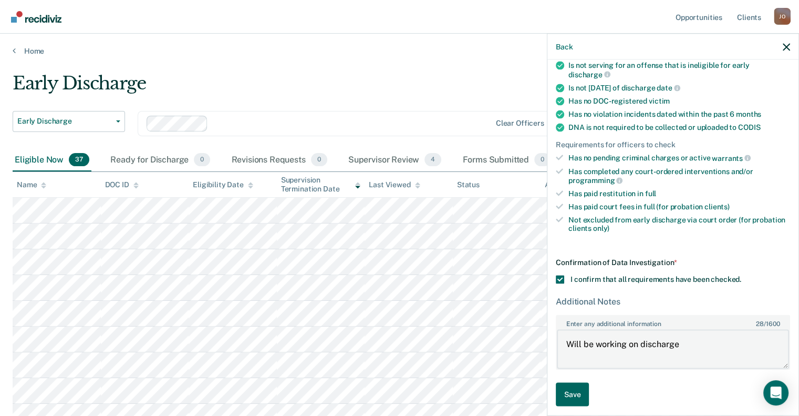
type textarea "Will be working on discharge"
click at [568, 388] on button "Save" at bounding box center [572, 394] width 33 height 24
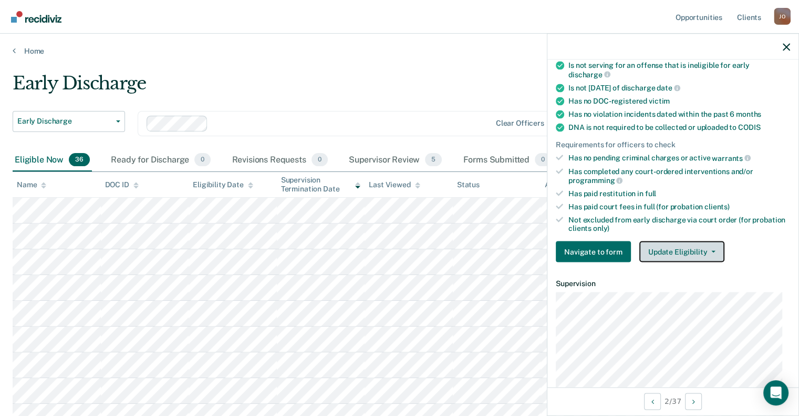
click at [664, 242] on button "Update Eligibility" at bounding box center [682, 251] width 85 height 21
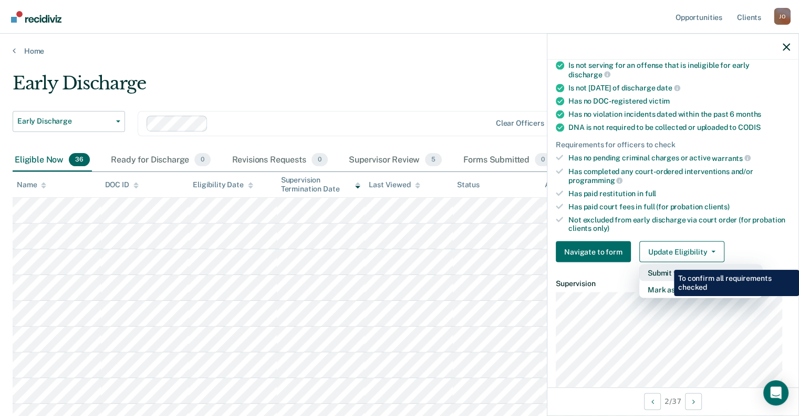
click at [666, 264] on button "Submit for Supervisor Approval" at bounding box center [701, 272] width 123 height 17
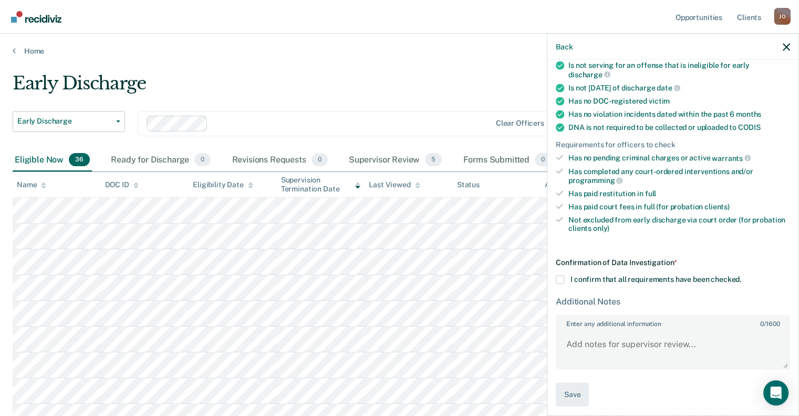
click at [560, 277] on span at bounding box center [560, 279] width 8 height 8
click at [742, 275] on input "I confirm that all requirements have been checked." at bounding box center [742, 275] width 0 height 0
click at [614, 344] on textarea "Enter any additional information 0 / 1600" at bounding box center [673, 349] width 232 height 39
paste textarea "Will be working on discharge"
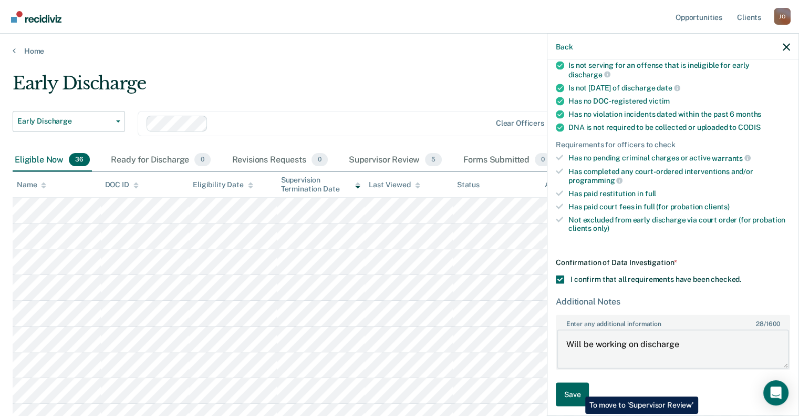
type textarea "Will be working on discharge"
click at [576, 388] on button "Save" at bounding box center [572, 394] width 33 height 24
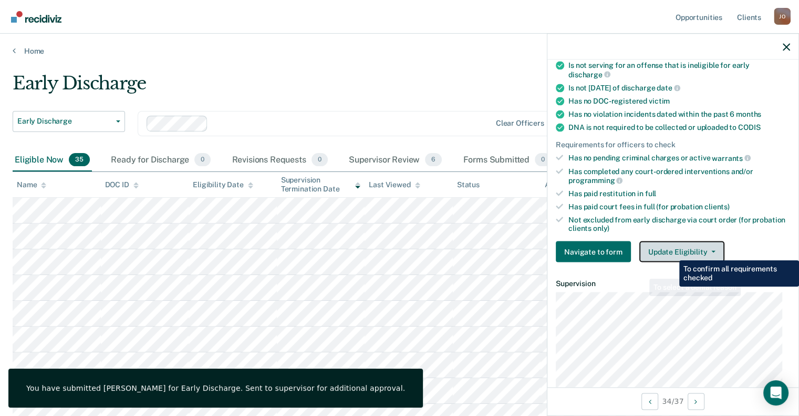
click at [678, 248] on button "Update Eligibility" at bounding box center [682, 251] width 85 height 21
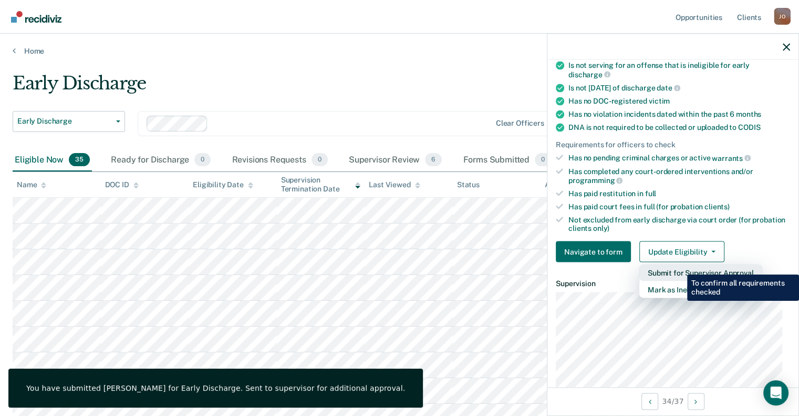
click at [678, 269] on button "Submit for Supervisor Approval" at bounding box center [701, 272] width 123 height 17
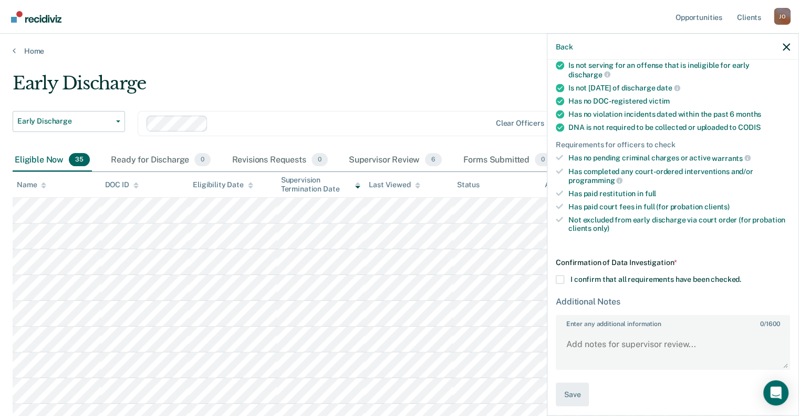
click at [561, 277] on span at bounding box center [560, 279] width 8 height 8
click at [742, 275] on input "I confirm that all requirements have been checked." at bounding box center [742, 275] width 0 height 0
click at [595, 346] on textarea "Enter any additional information 0 / 1600" at bounding box center [673, 349] width 232 height 39
paste textarea "Will be working on discharge"
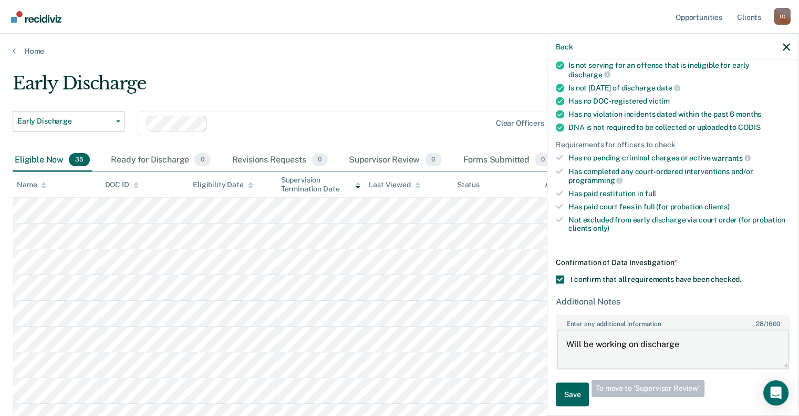
type textarea "Will be working on discharge"
click at [582, 393] on button "Save" at bounding box center [572, 394] width 33 height 24
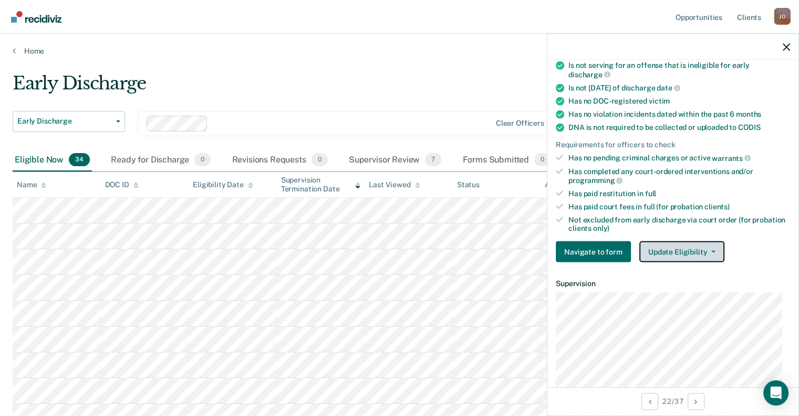
click at [698, 241] on button "Update Eligibility" at bounding box center [682, 251] width 85 height 21
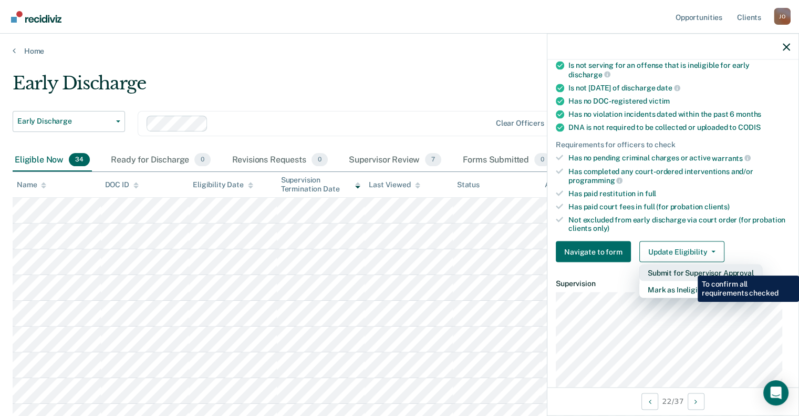
click at [690, 267] on button "Submit for Supervisor Approval" at bounding box center [701, 272] width 123 height 17
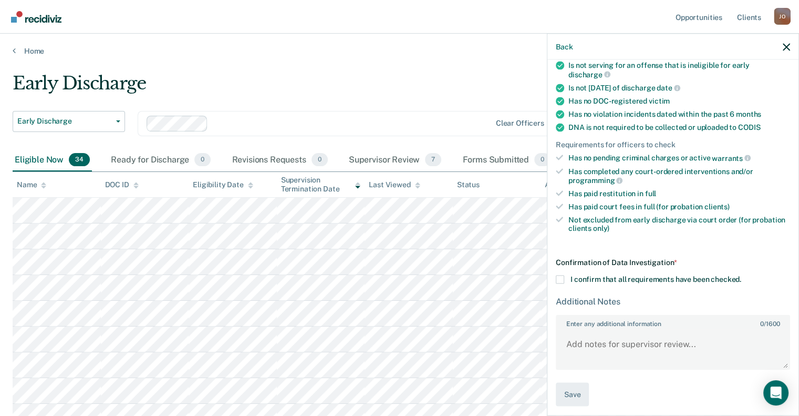
click at [565, 277] on label "I confirm that all requirements have been checked." at bounding box center [673, 279] width 234 height 8
click at [742, 275] on input "I confirm that all requirements have been checked." at bounding box center [742, 275] width 0 height 0
click at [609, 344] on textarea "Enter any additional information 0 / 1600" at bounding box center [673, 349] width 232 height 39
paste textarea "Will be working on discharge"
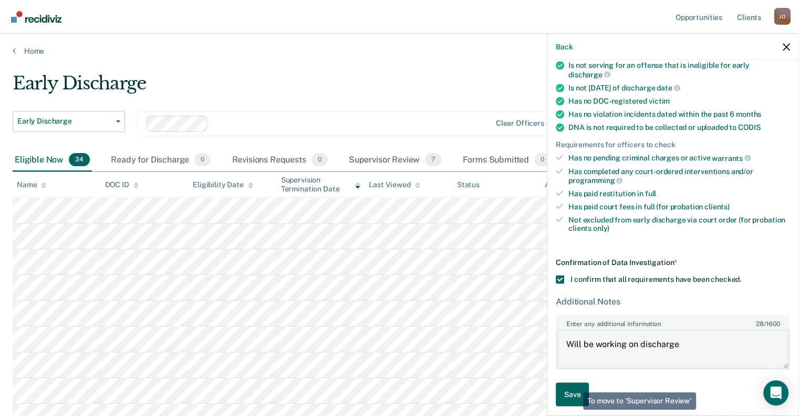
type textarea "Will be working on discharge"
click at [571, 392] on button "Save" at bounding box center [572, 394] width 33 height 24
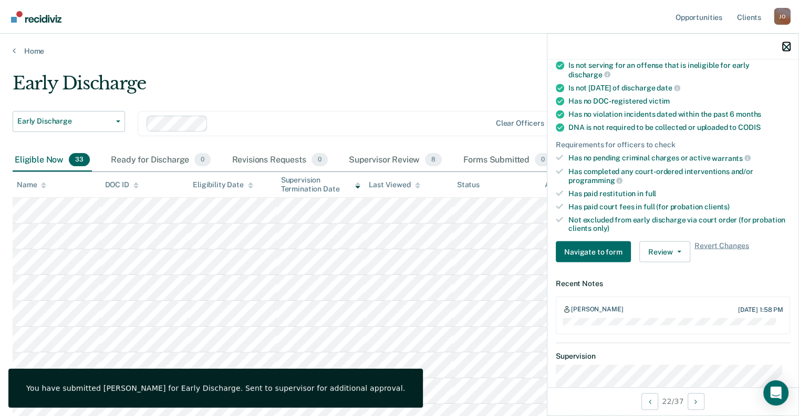
click at [783, 50] on icon "button" at bounding box center [786, 46] width 7 height 7
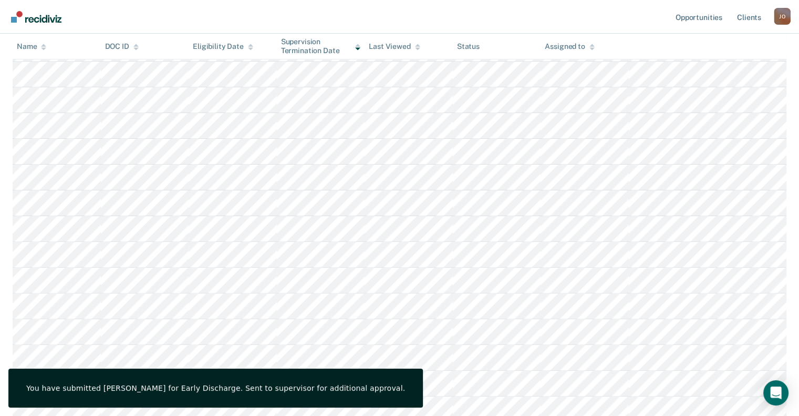
scroll to position [0, 0]
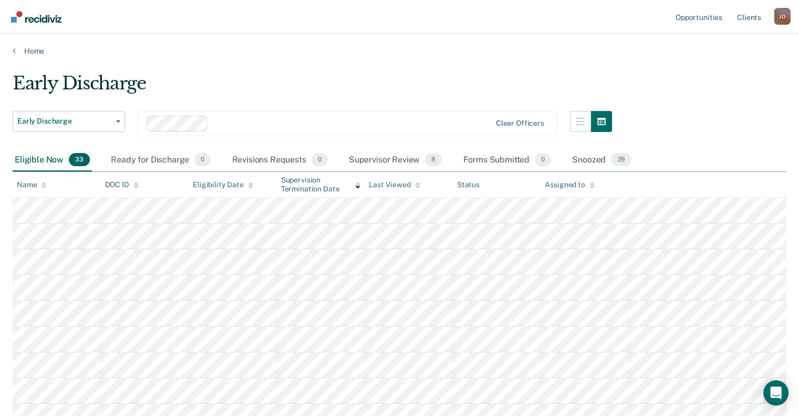
click at [224, 181] on div "Eligibility Date" at bounding box center [223, 184] width 60 height 9
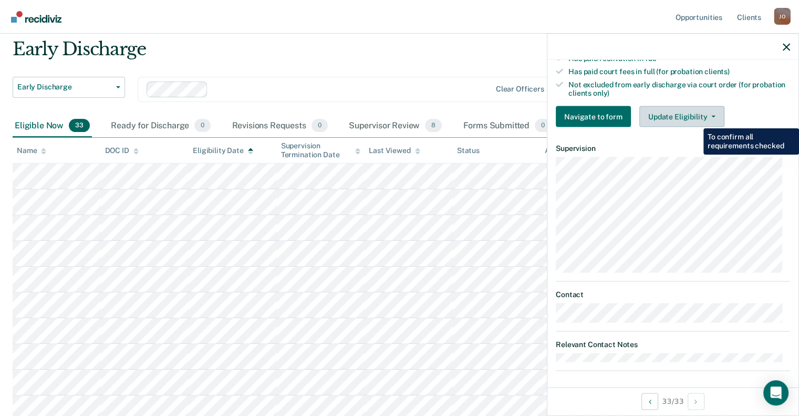
scroll to position [53, 0]
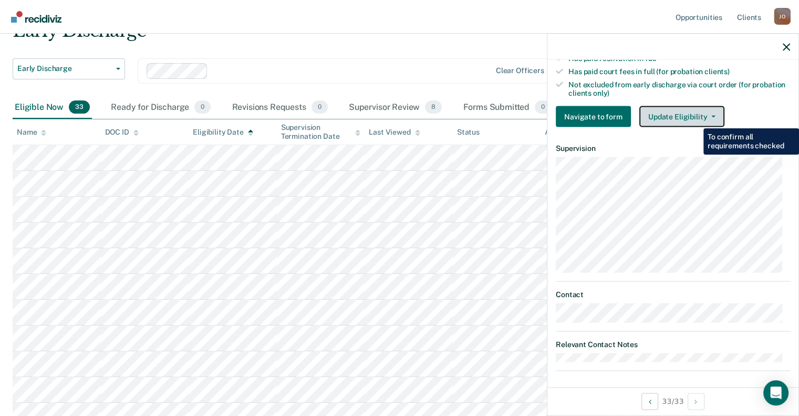
click at [692, 112] on button "Update Eligibility" at bounding box center [682, 116] width 85 height 21
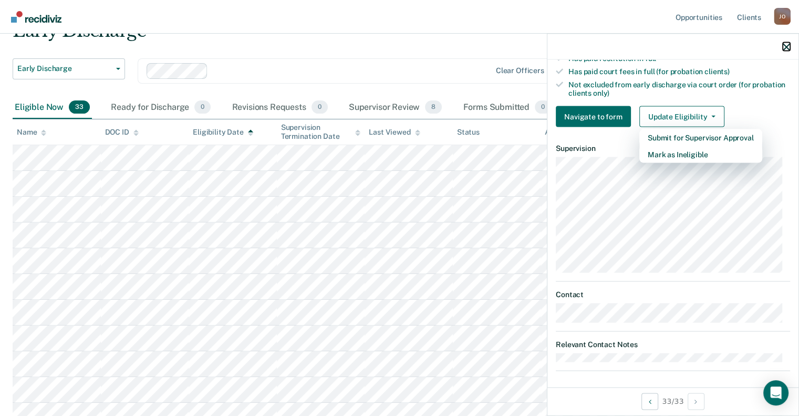
click at [784, 50] on icon "button" at bounding box center [786, 46] width 7 height 7
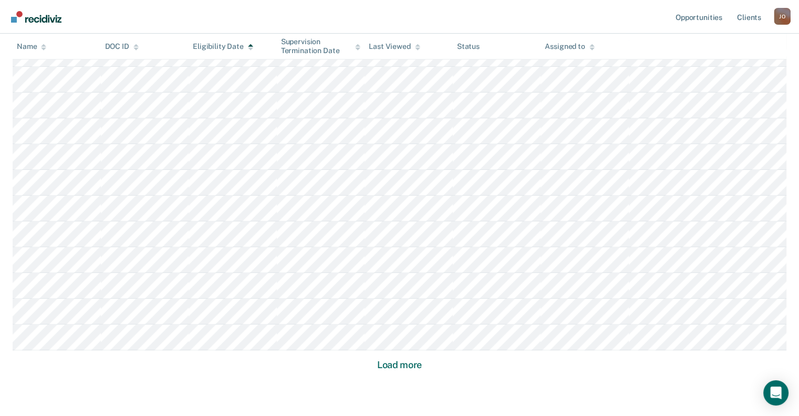
scroll to position [631, 0]
click at [390, 355] on button "Load more" at bounding box center [399, 354] width 51 height 13
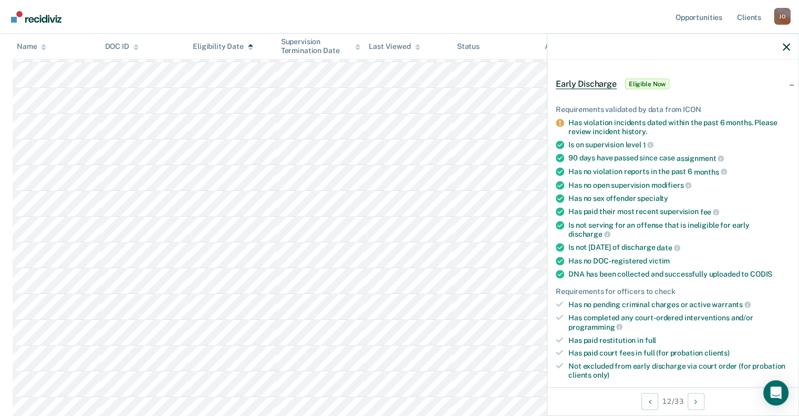
scroll to position [105, 0]
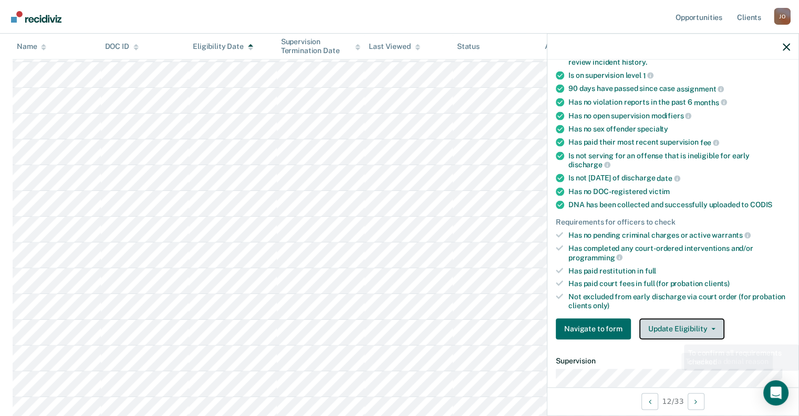
click at [685, 318] on button "Update Eligibility" at bounding box center [682, 328] width 85 height 21
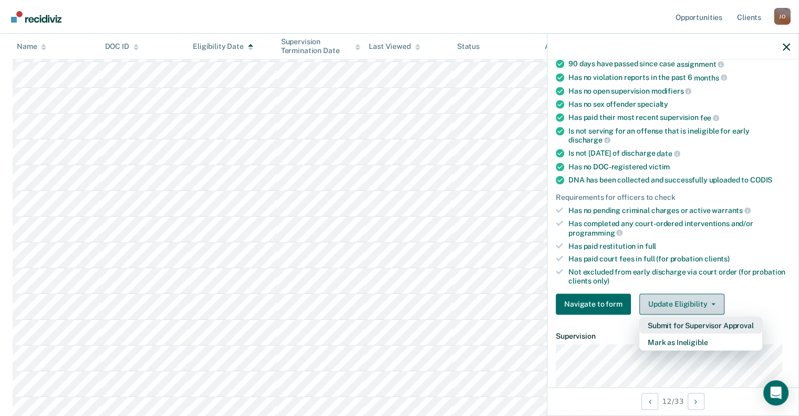
scroll to position [315, 0]
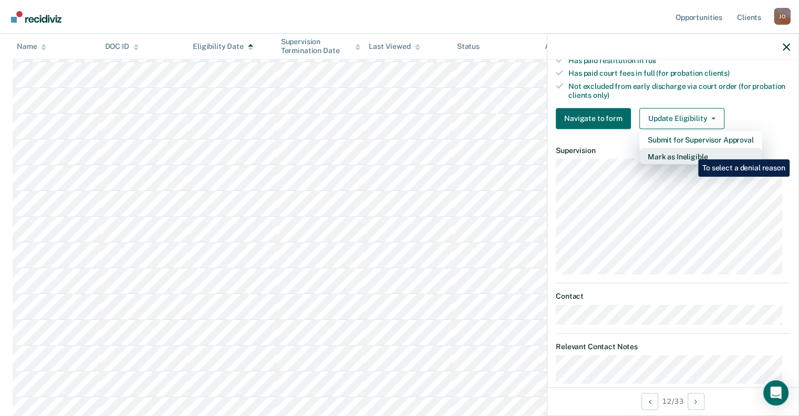
click at [691, 151] on button "Mark as Ineligible" at bounding box center [701, 156] width 123 height 17
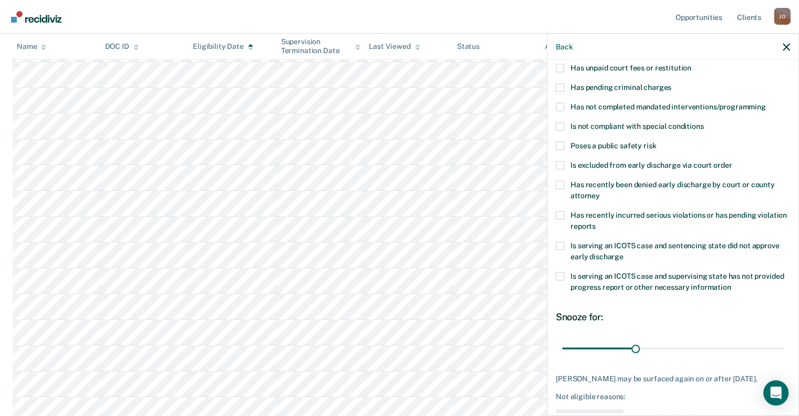
scroll to position [58, 0]
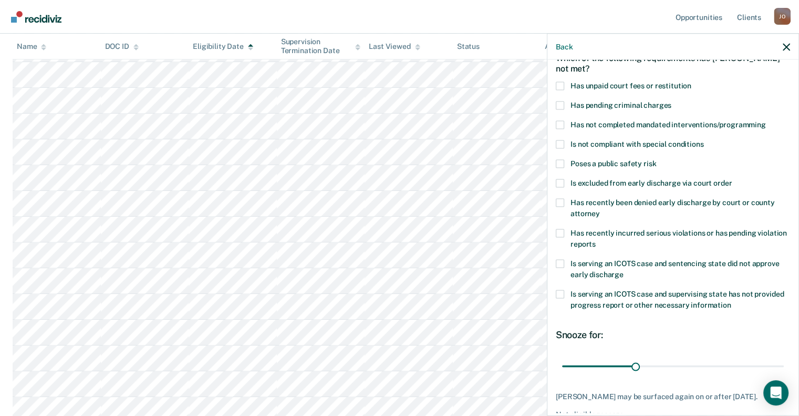
click at [558, 123] on span at bounding box center [560, 124] width 8 height 8
click at [766, 120] on input "Has not completed mandated interventions/programming" at bounding box center [766, 120] width 0 height 0
click at [562, 82] on span at bounding box center [560, 85] width 8 height 8
click at [692, 81] on input "Has unpaid court fees or restitution" at bounding box center [692, 81] width 0 height 0
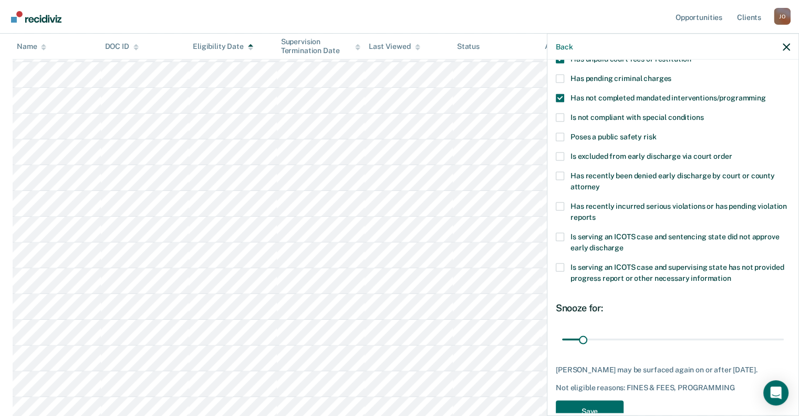
scroll to position [111, 0]
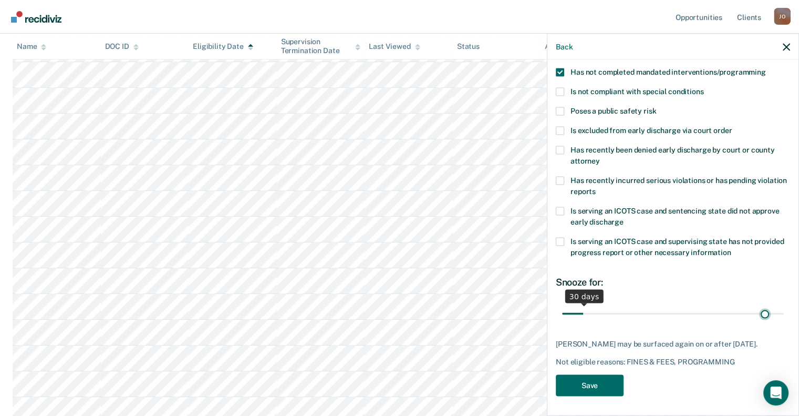
click at [758, 313] on input "range" at bounding box center [673, 313] width 222 height 18
click at [632, 311] on input "range" at bounding box center [673, 313] width 222 height 18
click at [615, 310] on input "range" at bounding box center [673, 313] width 222 height 18
click at [599, 310] on input "range" at bounding box center [673, 313] width 222 height 18
click at [590, 310] on input "range" at bounding box center [673, 313] width 222 height 18
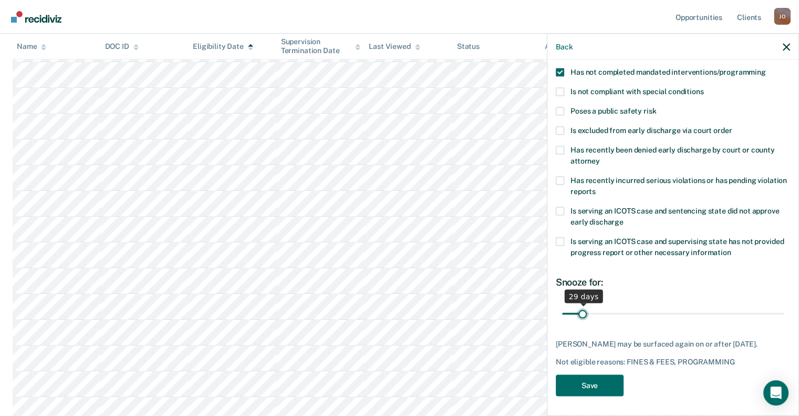
type input "29"
click at [582, 311] on input "range" at bounding box center [673, 313] width 222 height 18
click at [593, 382] on button "Save" at bounding box center [590, 385] width 68 height 22
